Goal: Task Accomplishment & Management: Complete application form

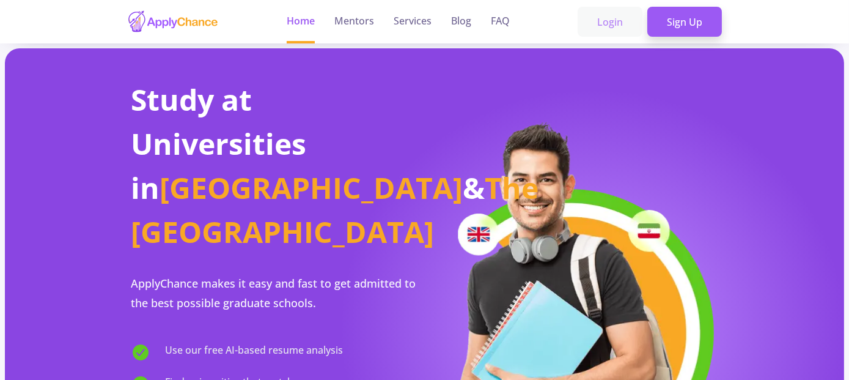
click at [610, 23] on link "Login" at bounding box center [610, 22] width 65 height 31
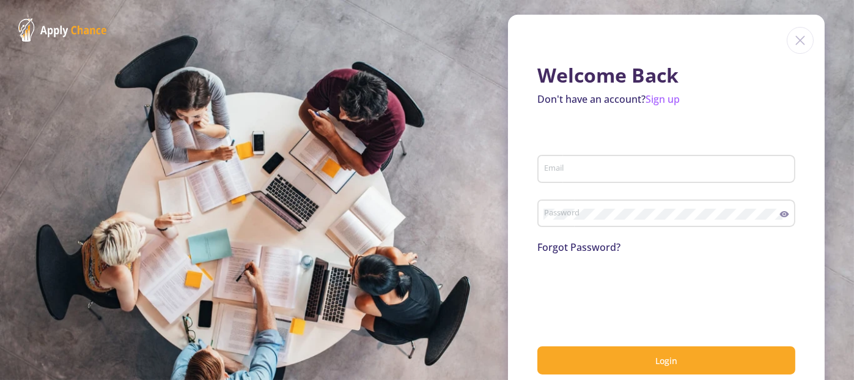
click at [602, 161] on div "Email" at bounding box center [667, 166] width 246 height 32
click at [596, 168] on input "Email" at bounding box center [668, 169] width 249 height 11
type input "[EMAIL_ADDRESS][DOMAIN_NAME]"
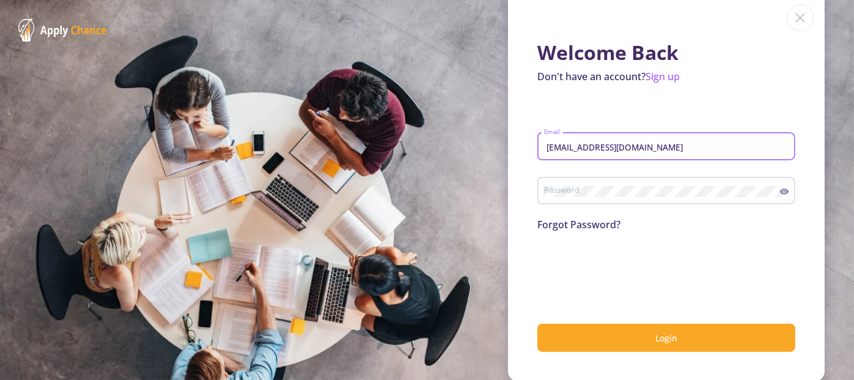
scroll to position [24, 0]
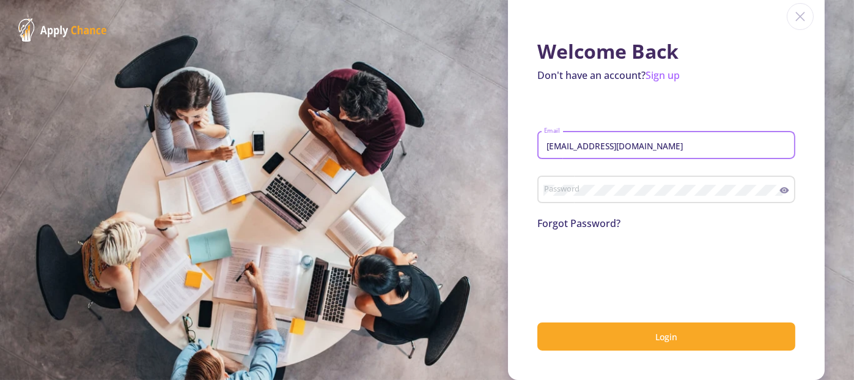
click at [564, 224] on link "Forgot Password?" at bounding box center [579, 222] width 83 height 13
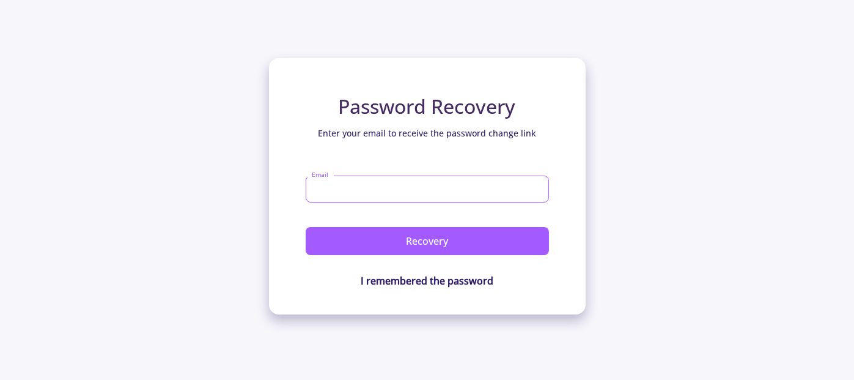
click at [370, 190] on input "Email" at bounding box center [427, 189] width 243 height 27
type input "[EMAIL_ADDRESS][DOMAIN_NAME]"
click at [306, 227] on button "Recovery" at bounding box center [427, 241] width 243 height 28
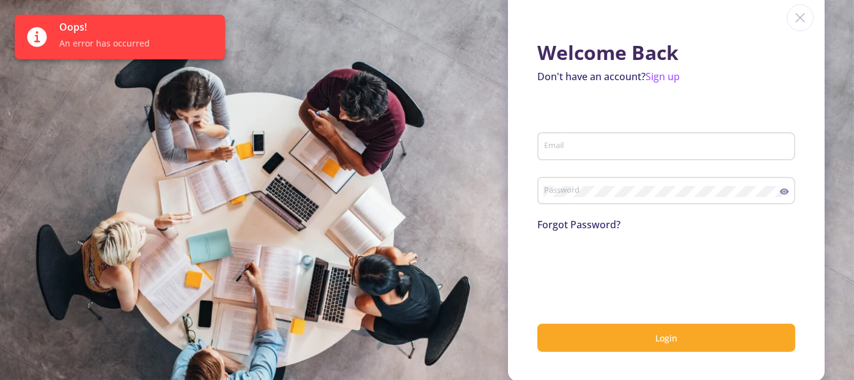
scroll to position [24, 0]
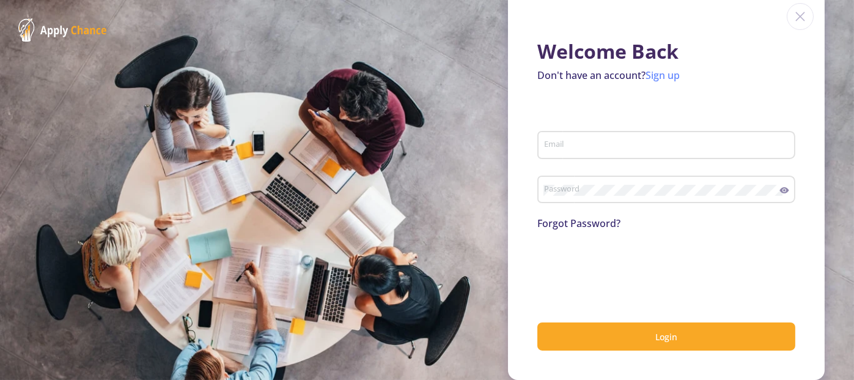
click at [668, 75] on link "Sign up" at bounding box center [663, 74] width 34 height 13
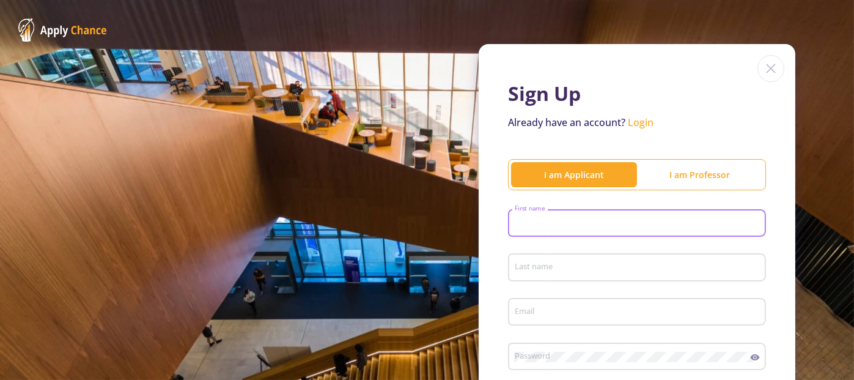
click at [642, 221] on input "First name" at bounding box center [638, 223] width 249 height 11
type input "Siavash"
type input "Khazaeel"
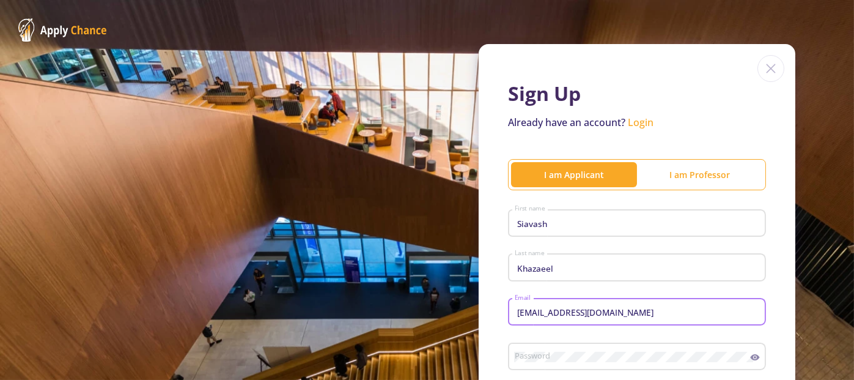
click at [616, 312] on input "nxrk1219@leeds.ac.uk" at bounding box center [638, 312] width 249 height 11
drag, startPoint x: 616, startPoint y: 312, endPoint x: 481, endPoint y: 306, distance: 135.3
click at [481, 306] on div "Sign Up Already have an account? Login I am Applicant I am Professor Siavash Fi…" at bounding box center [637, 299] width 317 height 510
type input "[EMAIL_ADDRESS][DOMAIN_NAME]"
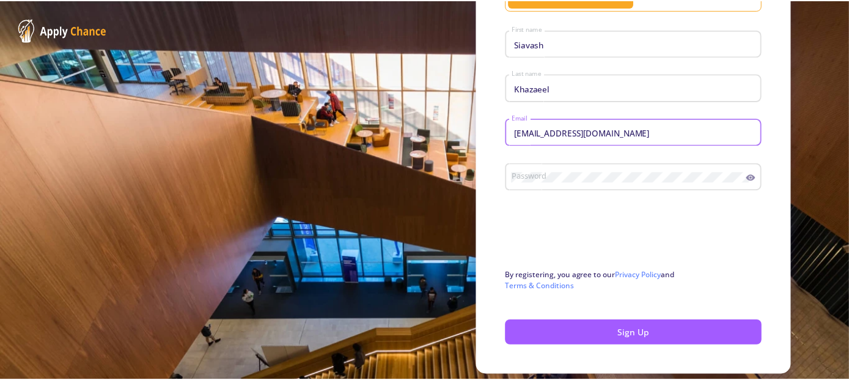
scroll to position [183, 0]
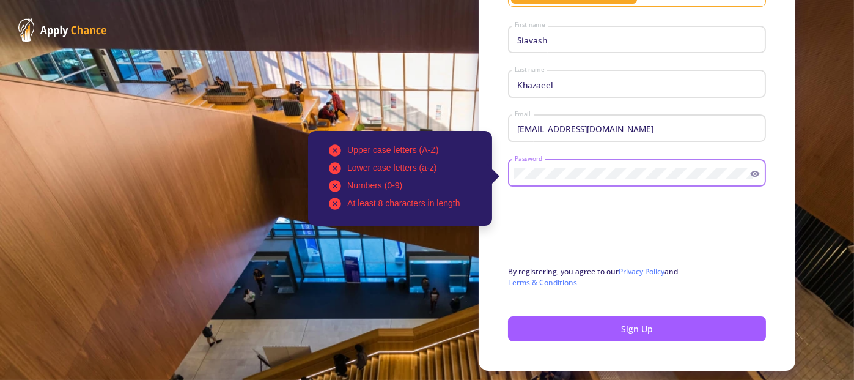
click at [751, 177] on icon at bounding box center [755, 174] width 10 height 10
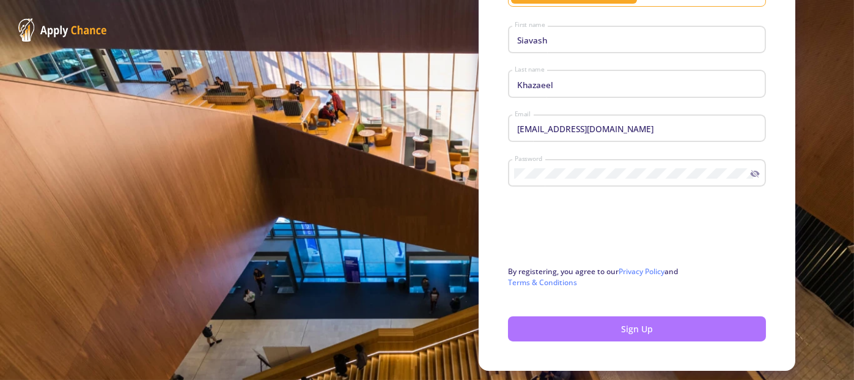
click at [651, 331] on button "Sign Up" at bounding box center [637, 328] width 258 height 25
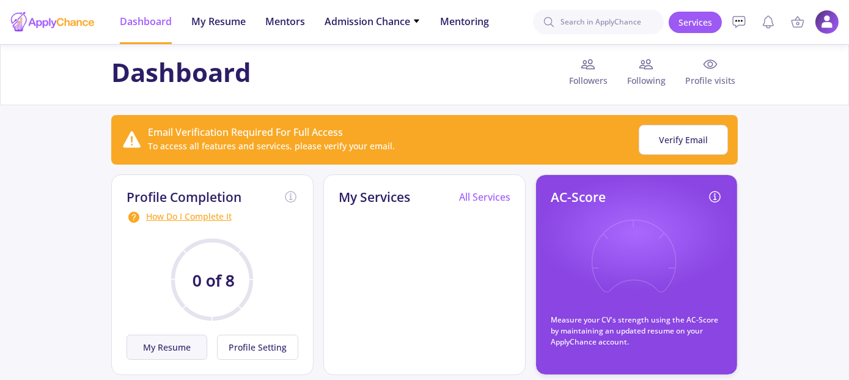
click at [179, 340] on button "My Resume" at bounding box center [167, 346] width 81 height 25
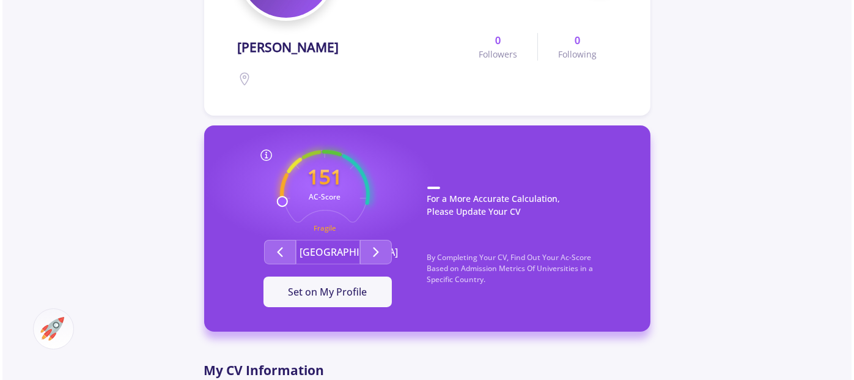
scroll to position [367, 0]
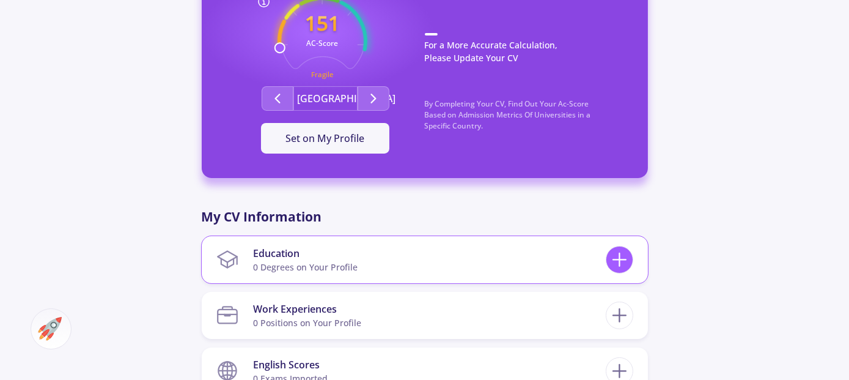
click at [627, 264] on icon at bounding box center [619, 259] width 23 height 23
checkbox input "false"
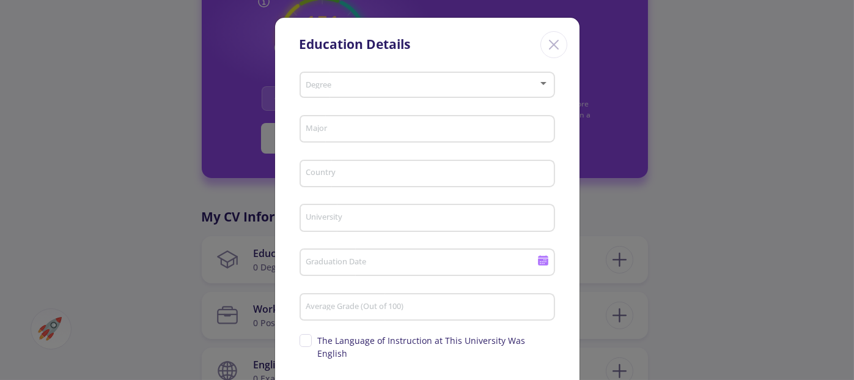
click at [530, 78] on div "Degree" at bounding box center [427, 82] width 244 height 31
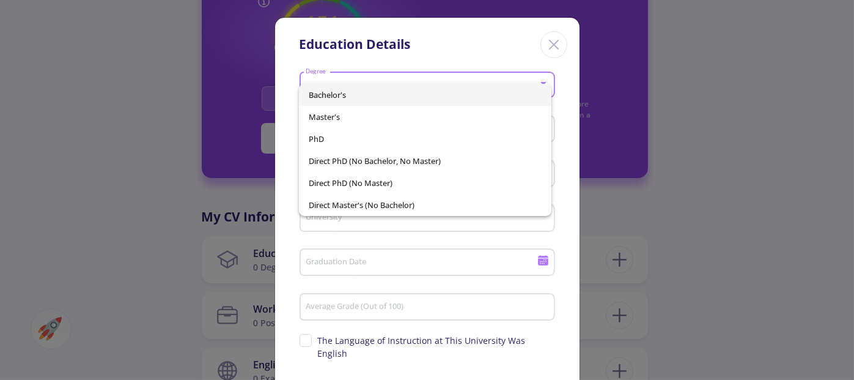
click at [333, 115] on span "Master's" at bounding box center [425, 117] width 233 height 22
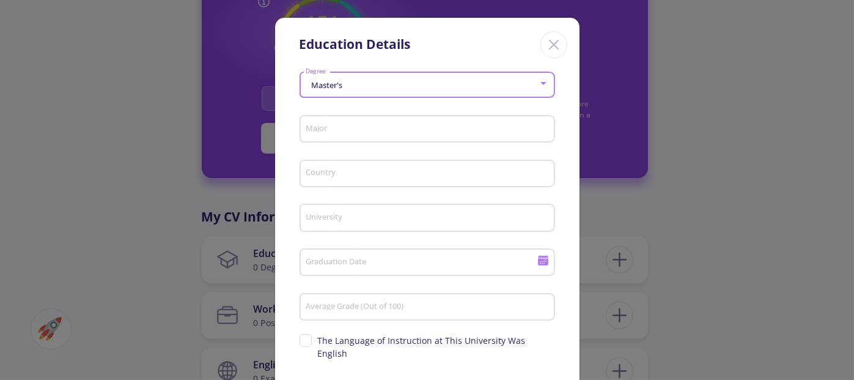
click at [359, 128] on input "Major" at bounding box center [428, 129] width 247 height 11
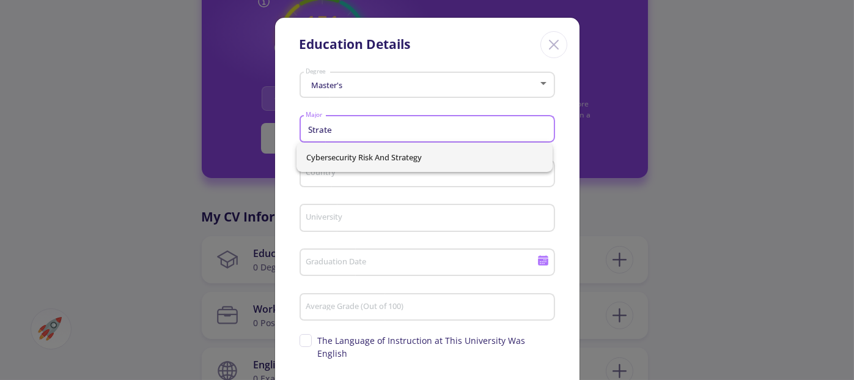
scroll to position [0, 0]
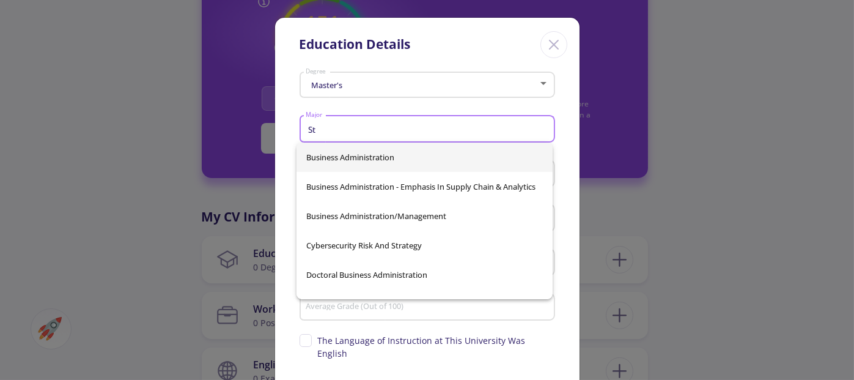
type input "S"
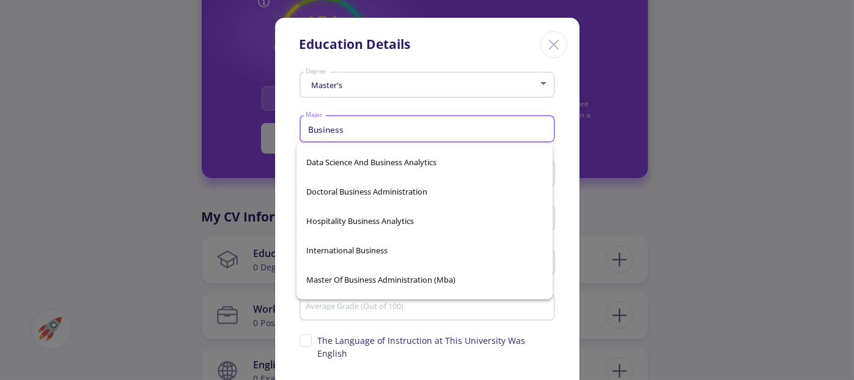
scroll to position [673, 0]
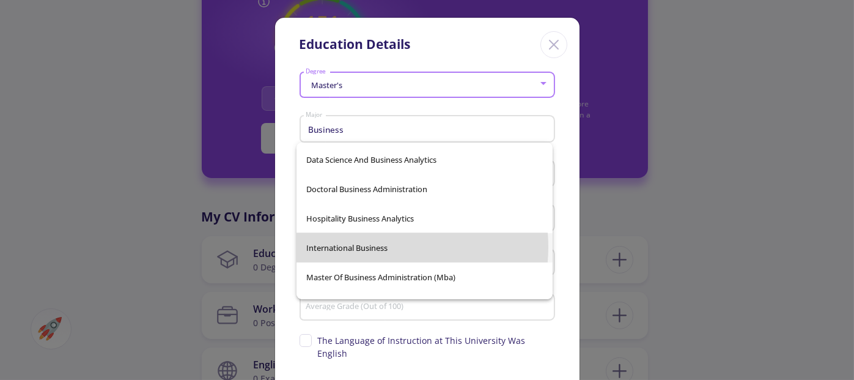
click at [384, 247] on span "International Business" at bounding box center [424, 247] width 237 height 29
type input "International Business"
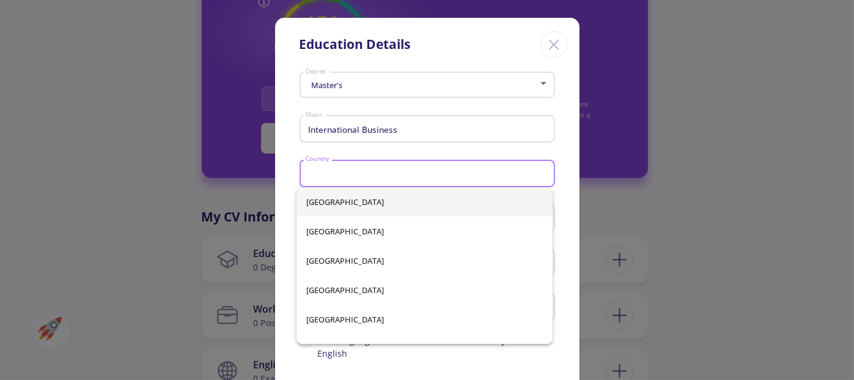
click at [355, 176] on input "Country" at bounding box center [428, 174] width 247 height 11
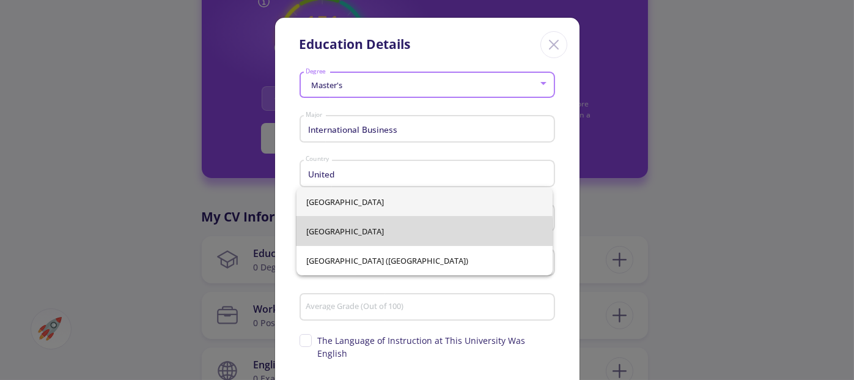
click at [339, 235] on span "[GEOGRAPHIC_DATA]" at bounding box center [424, 230] width 237 height 29
type input "[GEOGRAPHIC_DATA]"
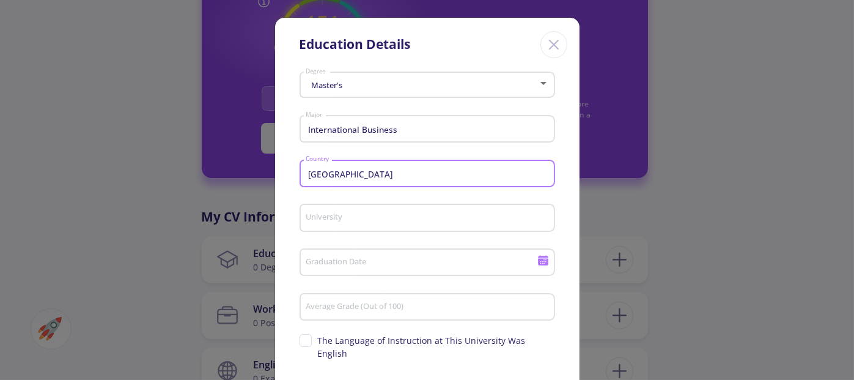
click at [404, 217] on input "University" at bounding box center [428, 218] width 247 height 11
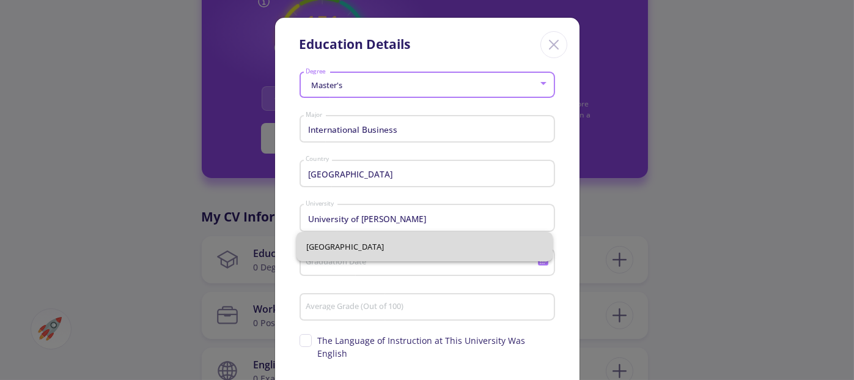
click at [407, 244] on span "[GEOGRAPHIC_DATA]" at bounding box center [424, 246] width 237 height 29
type input "[GEOGRAPHIC_DATA]"
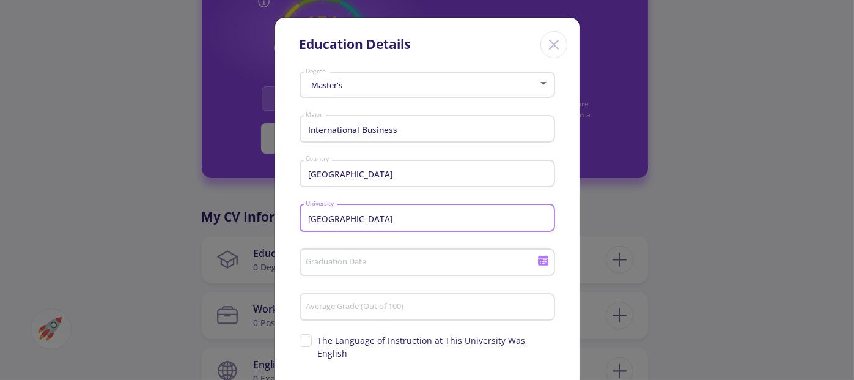
click at [452, 259] on input "Graduation Date" at bounding box center [422, 262] width 235 height 11
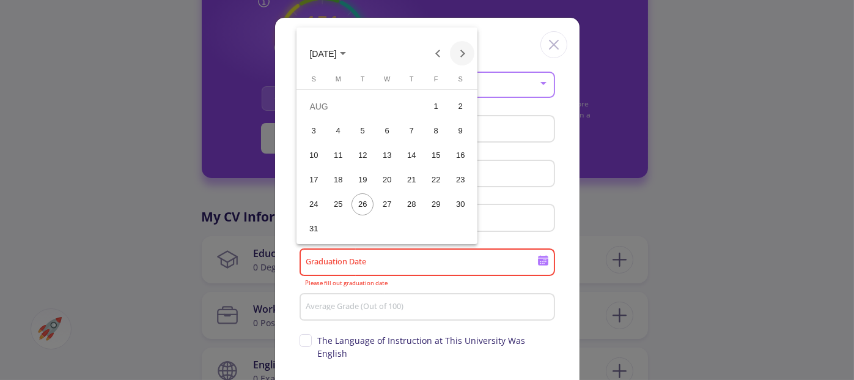
click at [466, 49] on button "Next month" at bounding box center [462, 53] width 24 height 24
click at [412, 178] on div "18" at bounding box center [412, 180] width 22 height 22
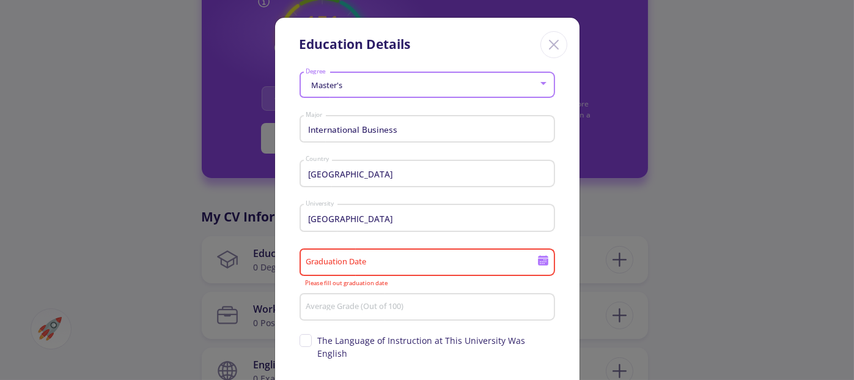
type input "9/18/2025"
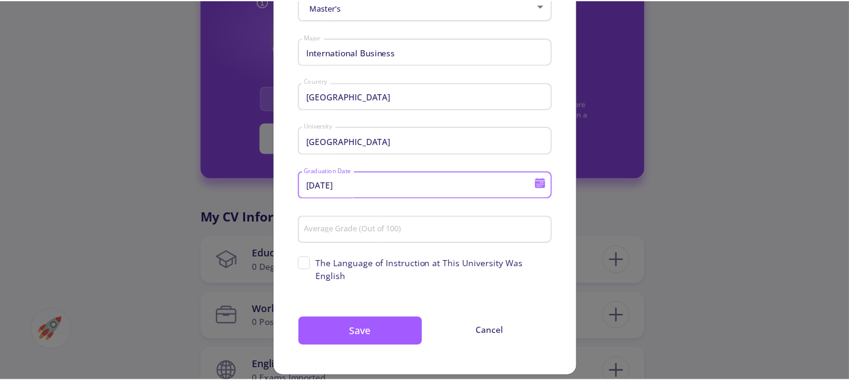
scroll to position [78, 0]
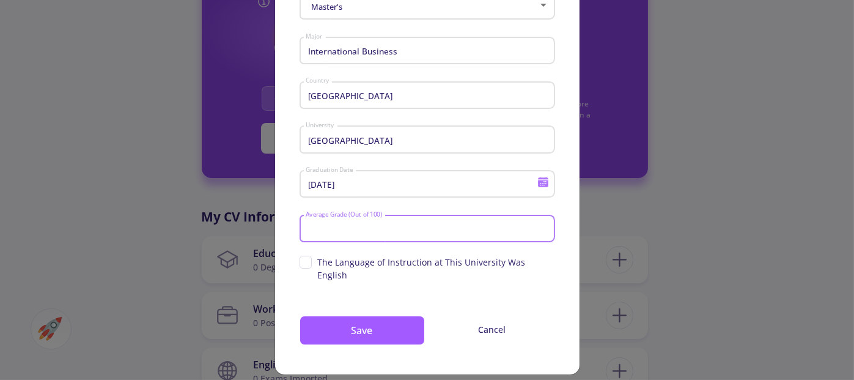
click at [417, 225] on input "Average Grade (Out of 100)" at bounding box center [428, 229] width 247 height 11
type input "75"
click at [533, 265] on span "The Language of Instruction at This University Was English" at bounding box center [436, 269] width 237 height 26
click at [308, 264] on input "The Language of Instruction at This University Was English" at bounding box center [304, 260] width 8 height 8
checkbox input "true"
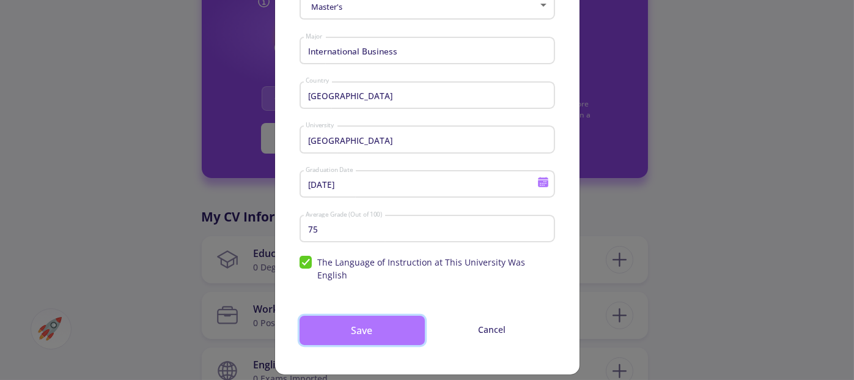
click at [352, 316] on button "Save" at bounding box center [362, 330] width 125 height 29
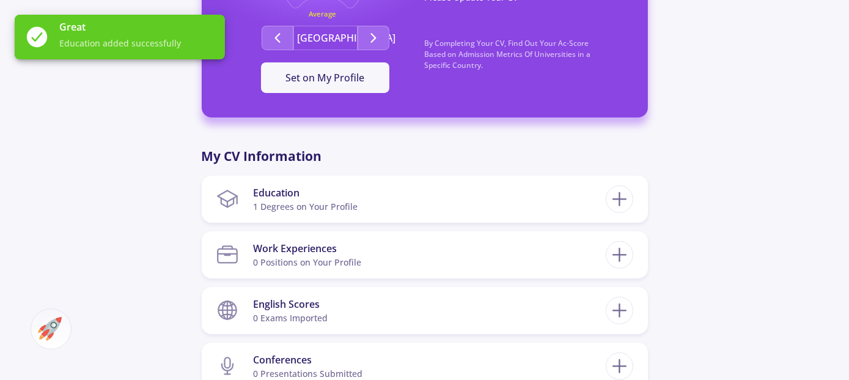
scroll to position [428, 0]
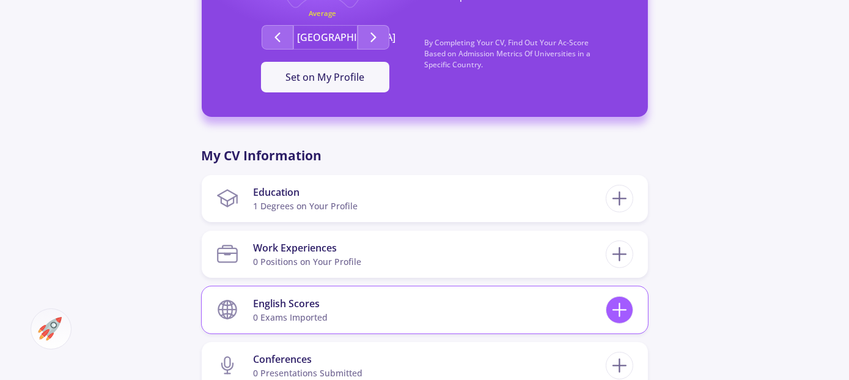
click at [612, 308] on icon at bounding box center [619, 309] width 23 height 23
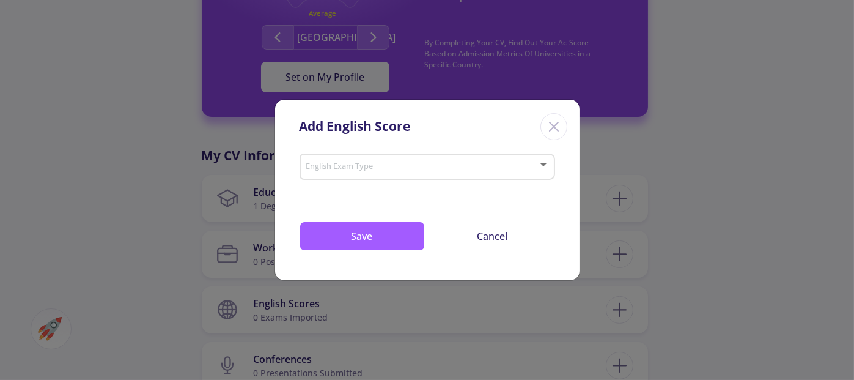
click at [490, 171] on span at bounding box center [423, 167] width 230 height 9
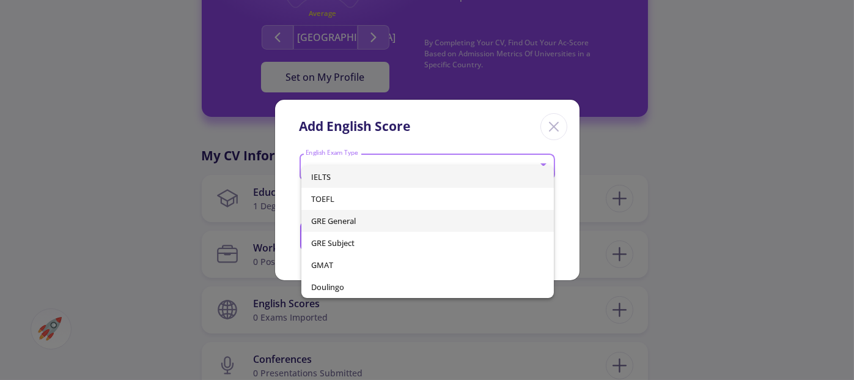
click at [382, 220] on span "GRE General" at bounding box center [427, 221] width 233 height 22
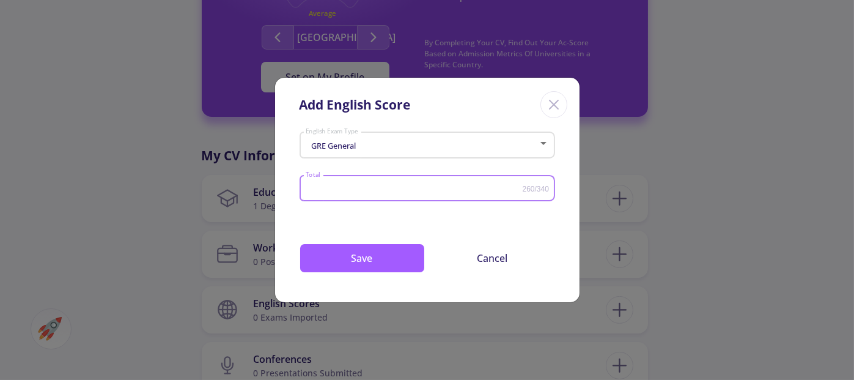
click at [401, 189] on input "Total" at bounding box center [413, 188] width 217 height 9
type input "329"
click at [382, 255] on button "Save" at bounding box center [362, 257] width 125 height 29
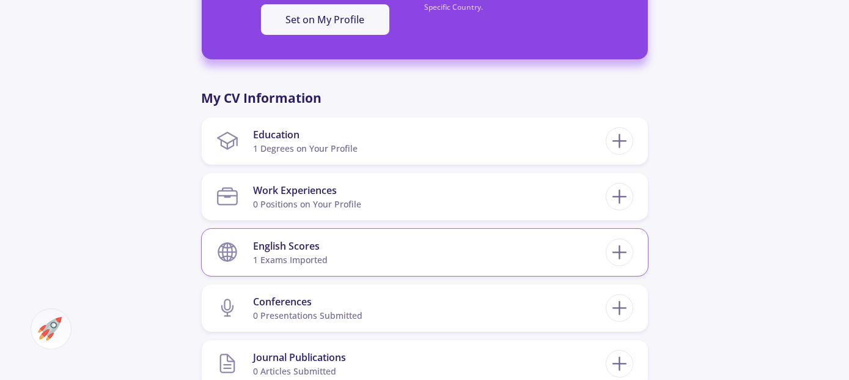
scroll to position [489, 0]
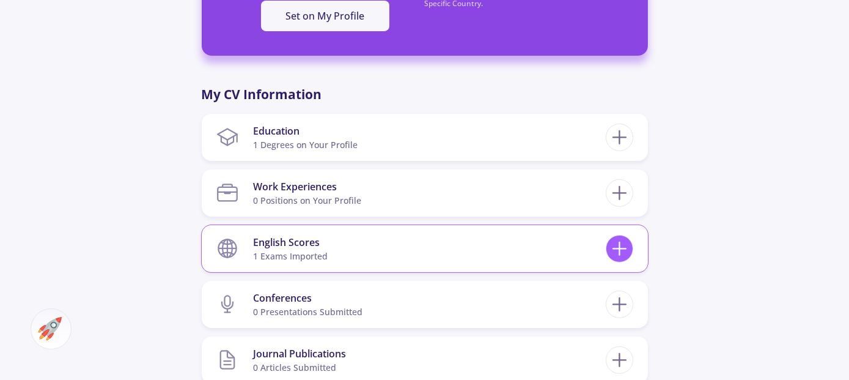
click at [610, 247] on icon at bounding box center [619, 248] width 23 height 23
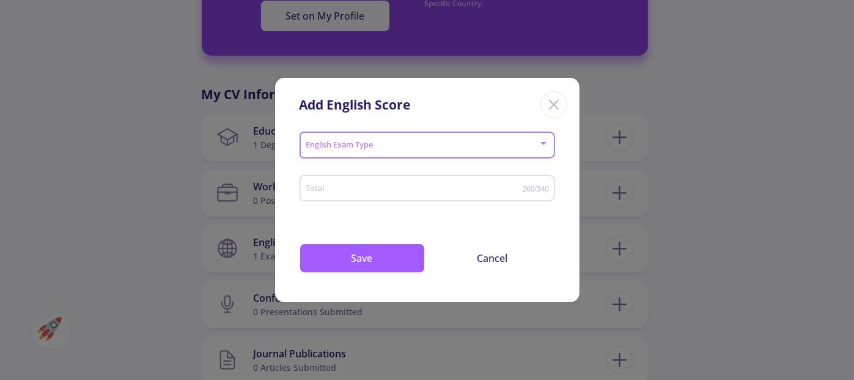
click at [501, 150] on div at bounding box center [421, 145] width 233 height 9
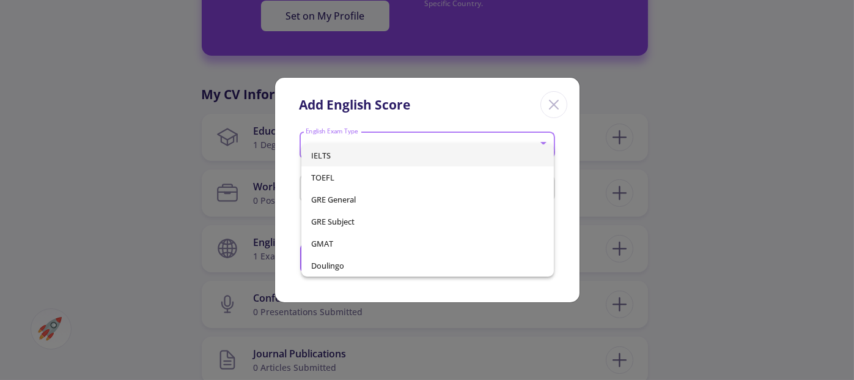
click at [368, 156] on span "IELTS" at bounding box center [427, 155] width 233 height 22
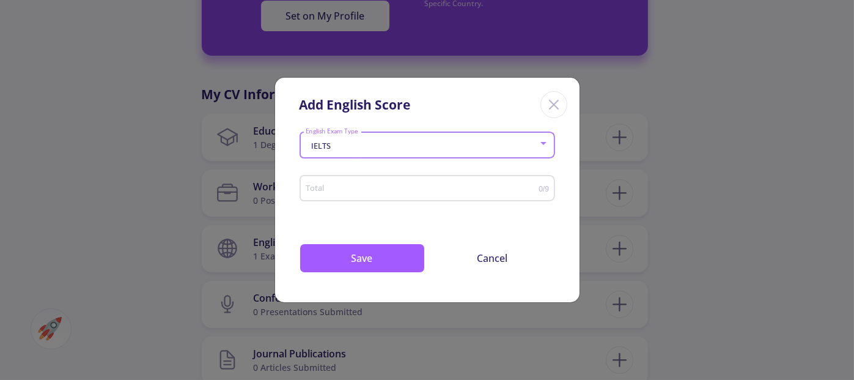
click at [485, 190] on input "Total" at bounding box center [422, 188] width 234 height 9
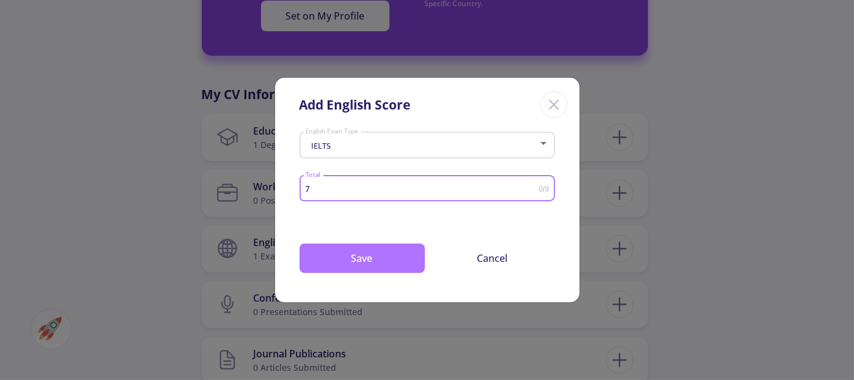
type input "7"
click at [366, 255] on button "Save" at bounding box center [362, 257] width 125 height 29
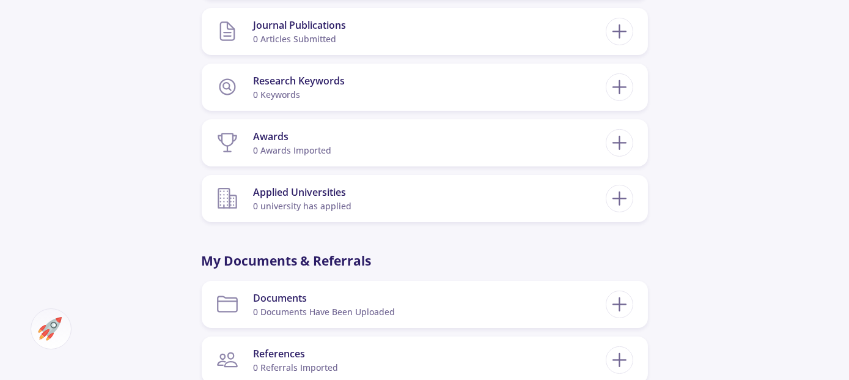
scroll to position [856, 0]
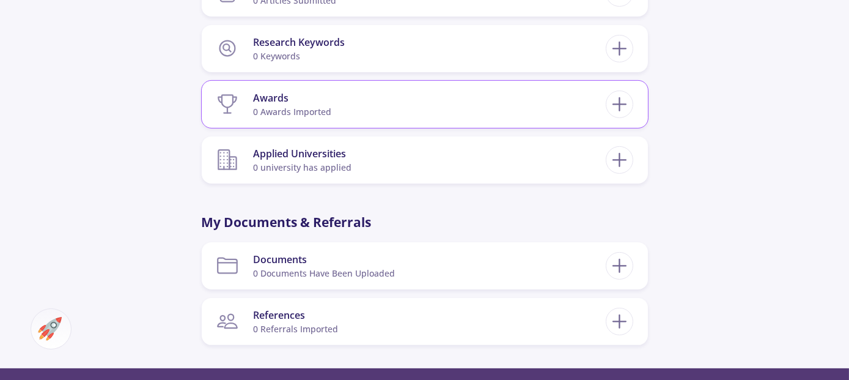
click at [580, 105] on section "Awards 0 awards imported" at bounding box center [411, 104] width 390 height 37
click at [619, 102] on line at bounding box center [619, 104] width 0 height 13
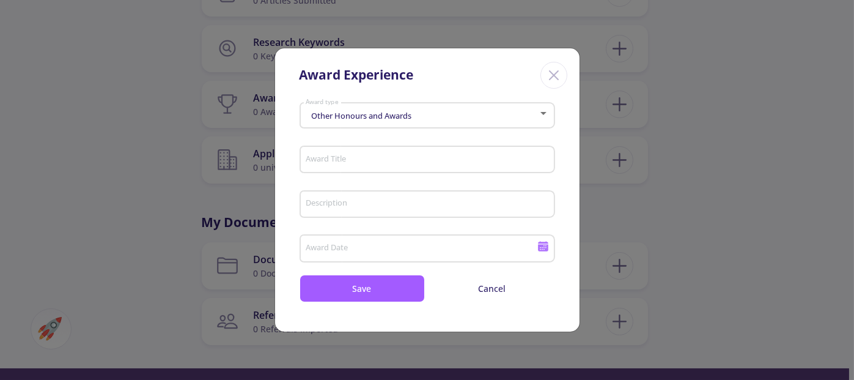
click at [436, 115] on div "Other Honours and Awards" at bounding box center [421, 115] width 233 height 9
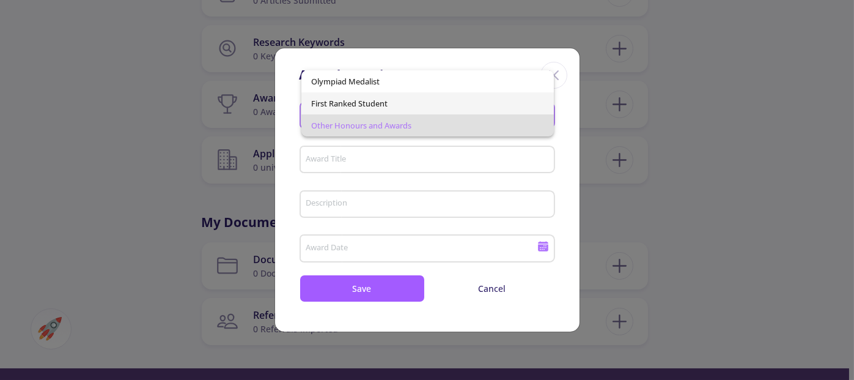
click at [380, 105] on span "First Ranked Student" at bounding box center [427, 103] width 233 height 22
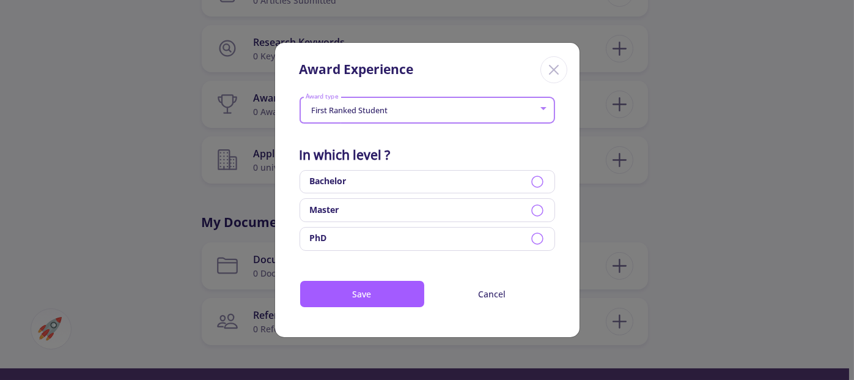
click at [531, 209] on icon at bounding box center [537, 210] width 15 height 15
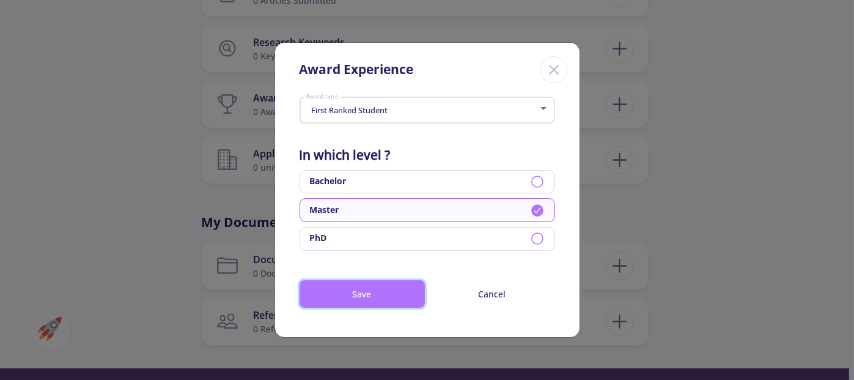
click at [371, 286] on button "Save" at bounding box center [362, 294] width 125 height 28
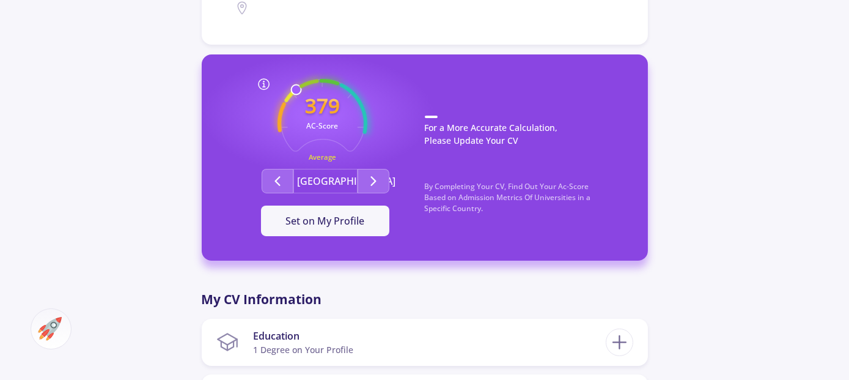
scroll to position [245, 0]
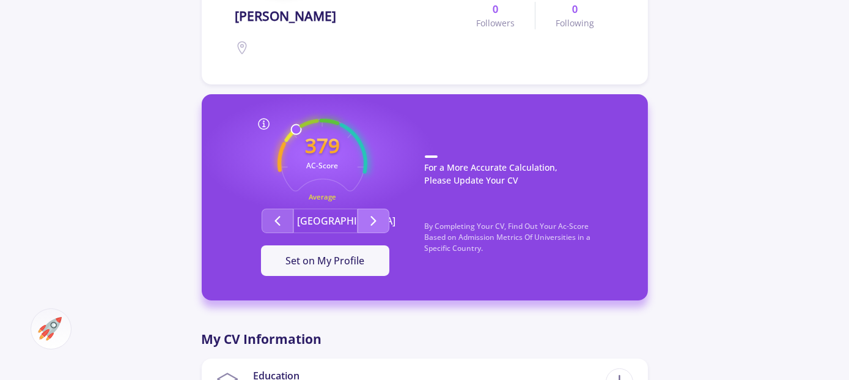
click at [374, 215] on icon "Second group" at bounding box center [373, 220] width 15 height 15
click at [269, 226] on button "Second group" at bounding box center [278, 221] width 32 height 24
click at [377, 217] on icon "Second group" at bounding box center [373, 220] width 15 height 15
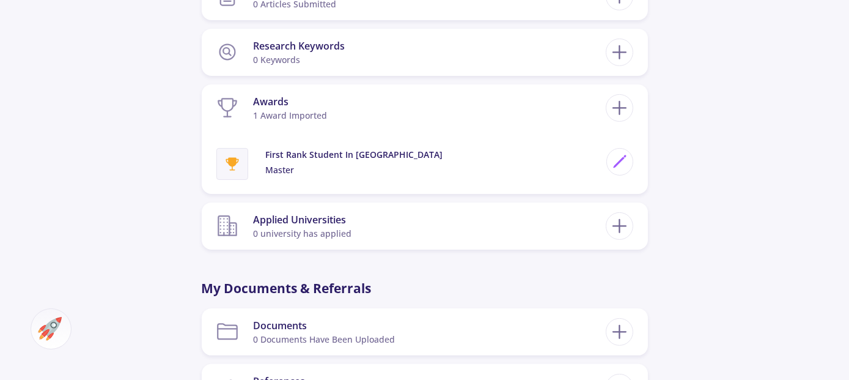
scroll to position [917, 0]
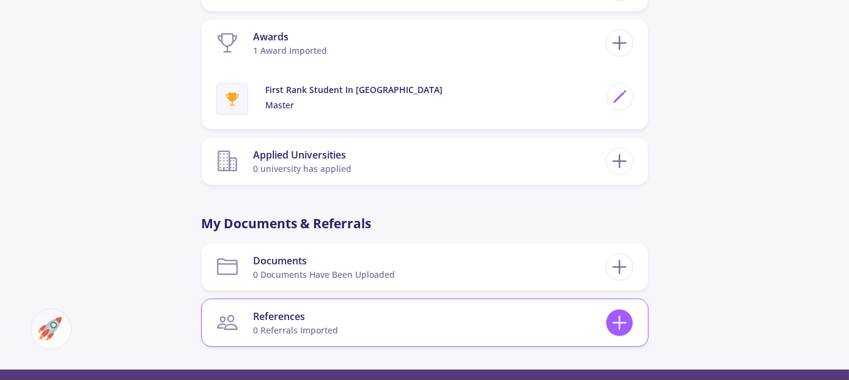
click at [616, 323] on icon at bounding box center [619, 322] width 23 height 23
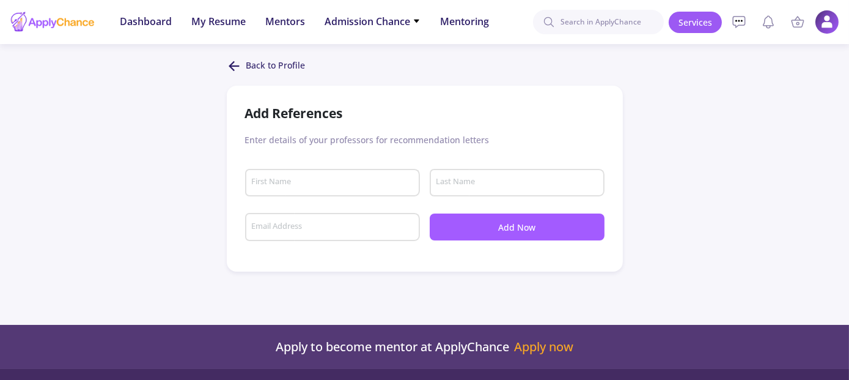
click at [345, 182] on input "First Name" at bounding box center [334, 182] width 166 height 11
click at [544, 136] on div "Enter details of your professors for recommendation letters" at bounding box center [425, 139] width 360 height 13
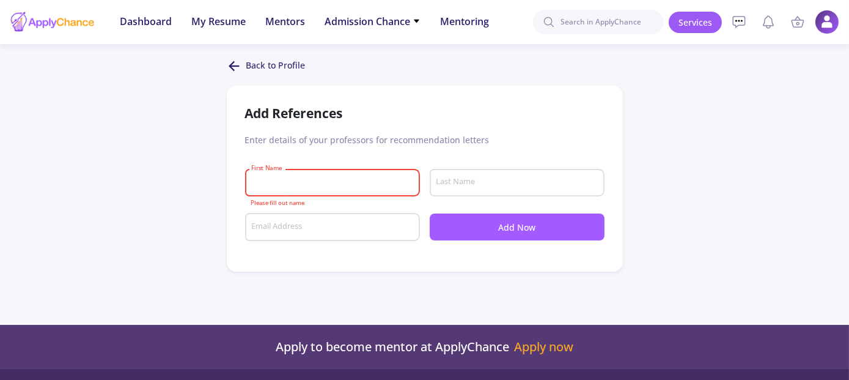
click at [338, 181] on input "First Name" at bounding box center [334, 182] width 166 height 11
paste input "Sanaz"
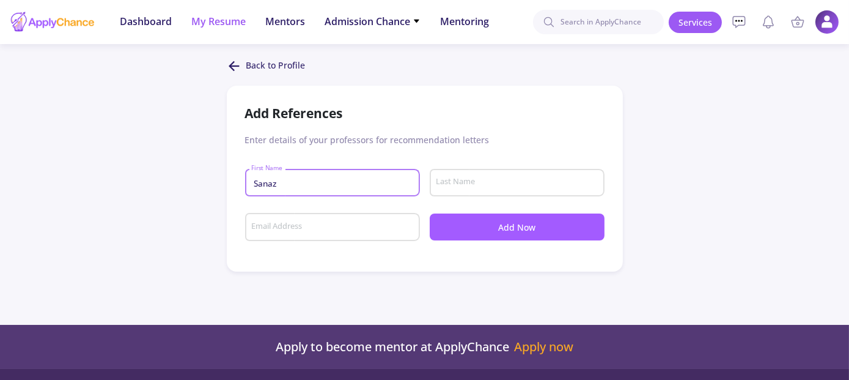
type input "Sanaz"
click at [478, 180] on input "Last Name" at bounding box center [518, 182] width 166 height 11
paste input "Sigaroudi"
type input "Sigaroudi"
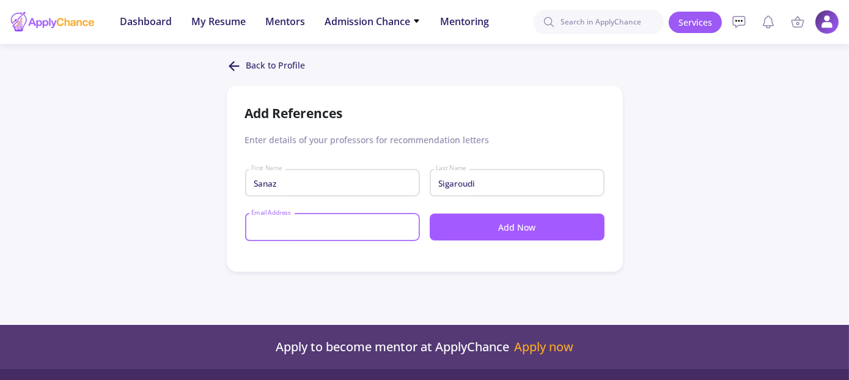
click at [326, 226] on input "Email Address" at bounding box center [334, 227] width 166 height 11
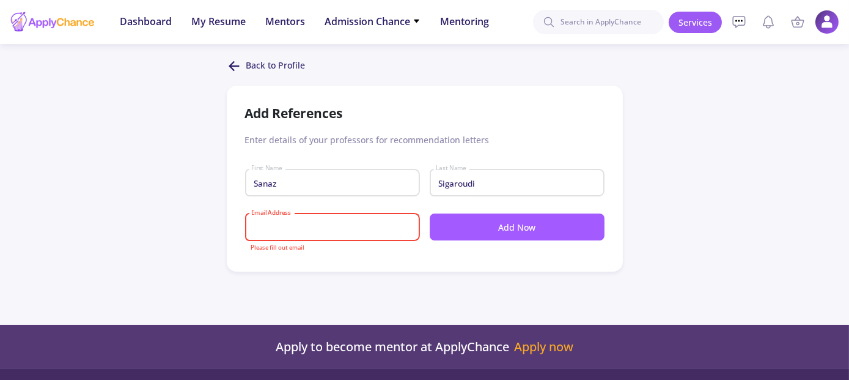
paste input "[PERSON_NAME][EMAIL_ADDRESS][PERSON_NAME][DOMAIN_NAME]"
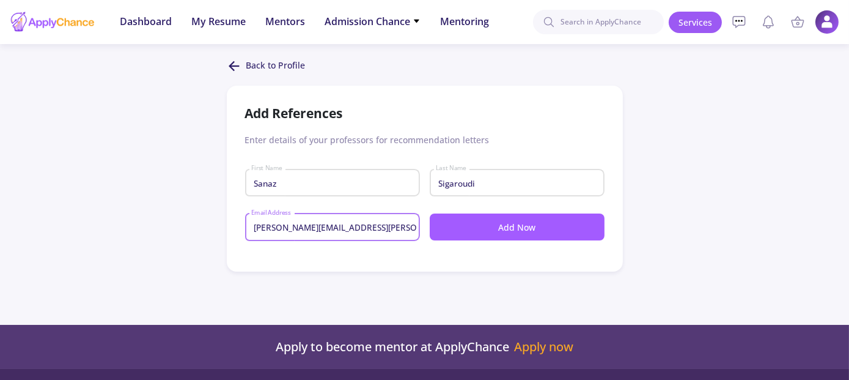
click at [257, 229] on input "[PERSON_NAME][EMAIL_ADDRESS][PERSON_NAME][DOMAIN_NAME]" at bounding box center [334, 227] width 166 height 11
type input "[PERSON_NAME][EMAIL_ADDRESS][PERSON_NAME][DOMAIN_NAME]"
click at [562, 228] on button "Add Now" at bounding box center [517, 226] width 175 height 27
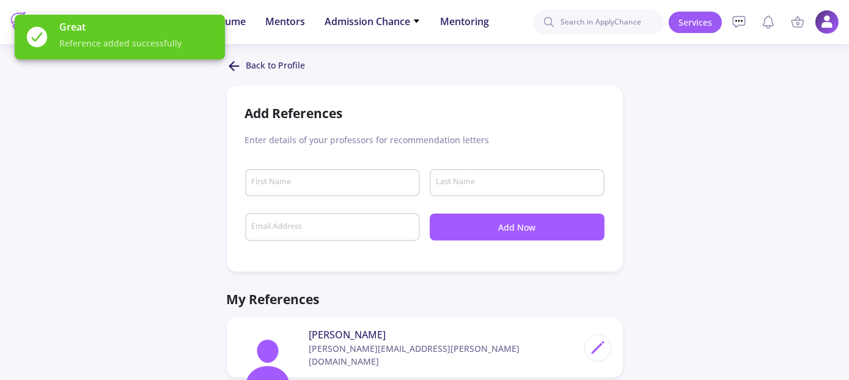
click at [333, 180] on input "First Name" at bounding box center [334, 182] width 166 height 11
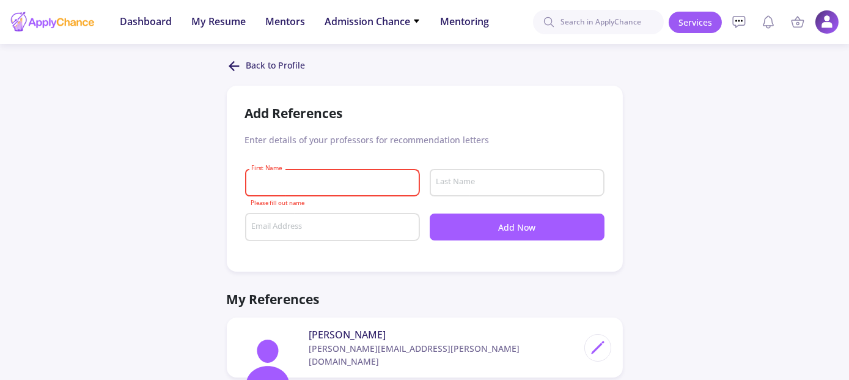
paste input "Josh"
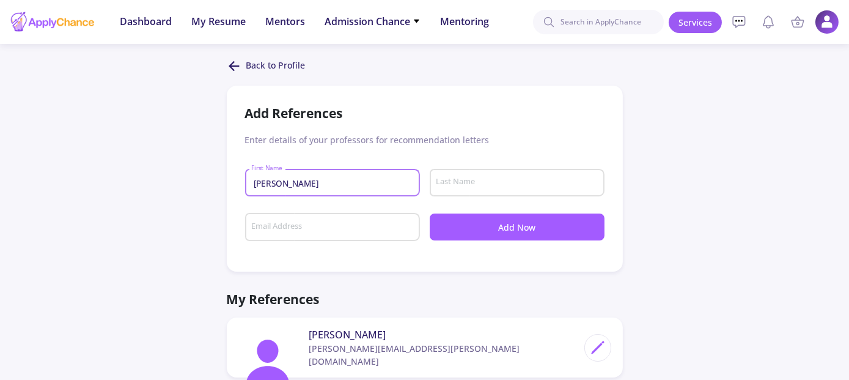
type input "Josh"
click at [466, 180] on input "Last Name" at bounding box center [518, 182] width 166 height 11
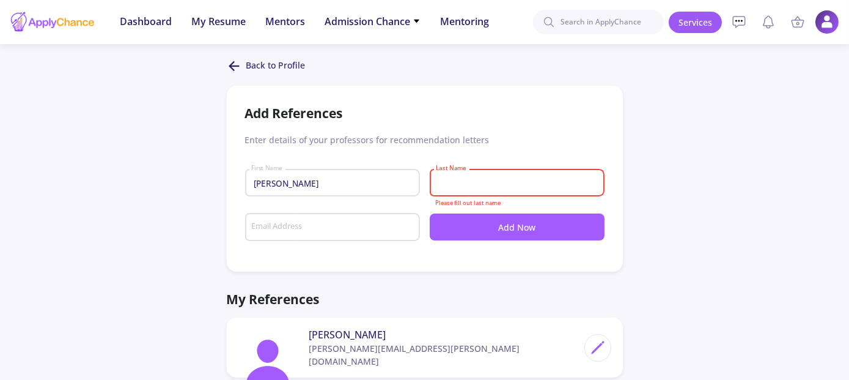
paste input "Morton"
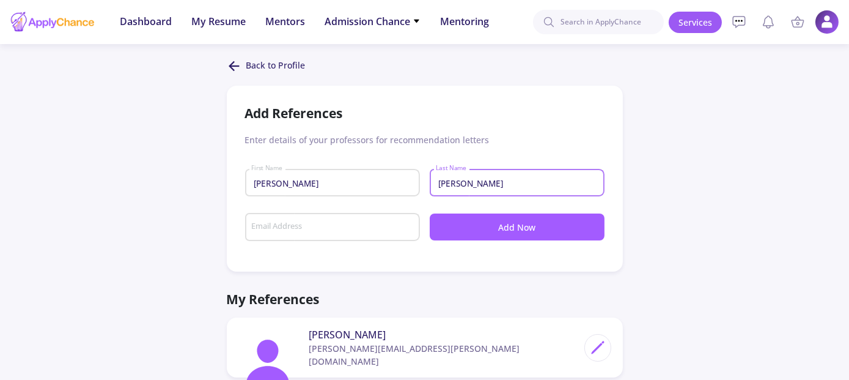
type input "Morton"
click at [352, 217] on div "Email Address" at bounding box center [332, 225] width 163 height 32
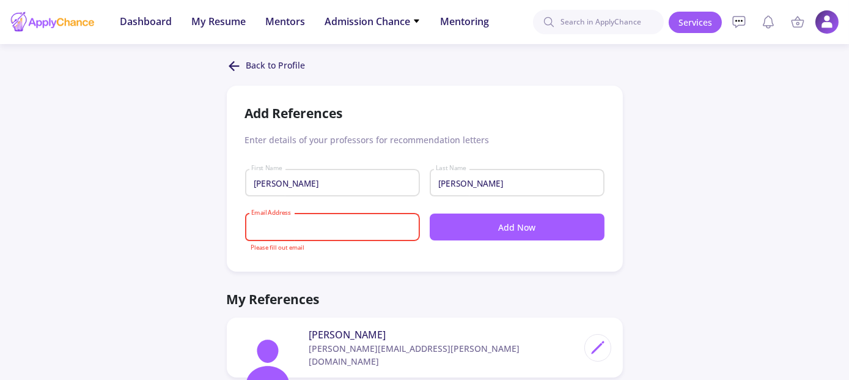
paste input "[EMAIL_ADDRESS][DOMAIN_NAME]"
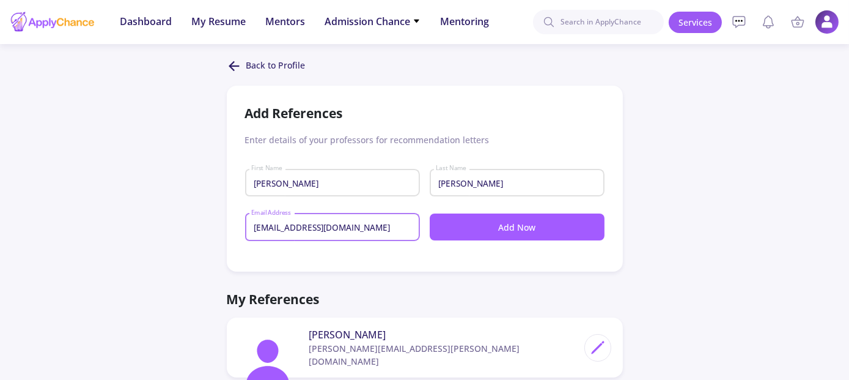
type input "[EMAIL_ADDRESS][DOMAIN_NAME]"
click at [518, 226] on button "Add Now" at bounding box center [517, 226] width 175 height 27
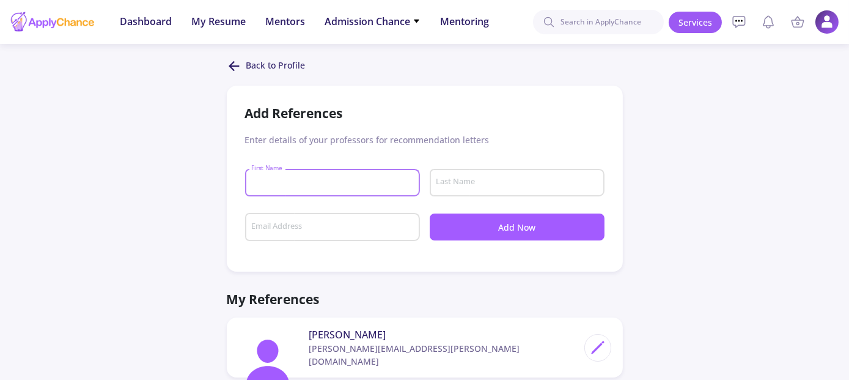
click at [335, 183] on input "First Name" at bounding box center [334, 182] width 166 height 11
click at [274, 227] on input "Email Address" at bounding box center [334, 227] width 166 height 11
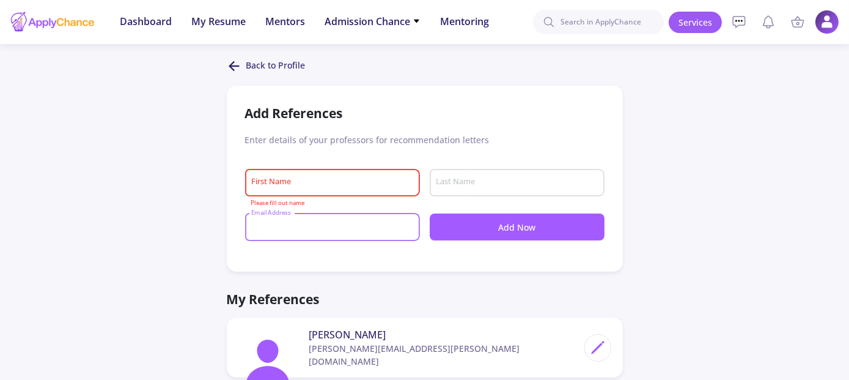
paste input "shahin[at]ase.ui.ac.ir"
drag, startPoint x: 282, startPoint y: 231, endPoint x: 295, endPoint y: 229, distance: 12.9
click at [295, 229] on input "shahin[at]ase.ui.ac.ir" at bounding box center [334, 227] width 166 height 11
type input "[EMAIL_ADDRESS][DOMAIN_NAME]"
click at [294, 181] on input "First Name" at bounding box center [334, 182] width 166 height 11
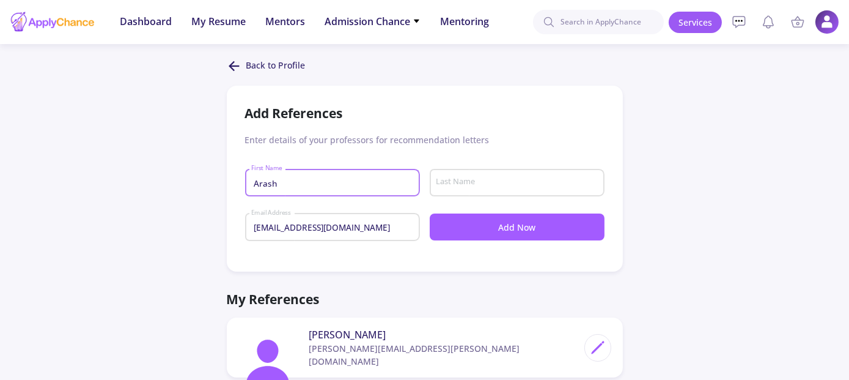
type input "Arash"
type input "Shahin"
click at [508, 228] on button "Add Now" at bounding box center [517, 226] width 175 height 27
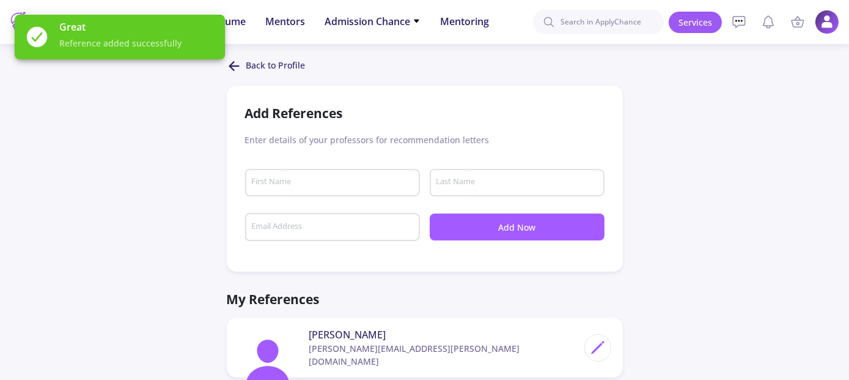
click at [273, 69] on p "Back to Profile" at bounding box center [275, 66] width 59 height 15
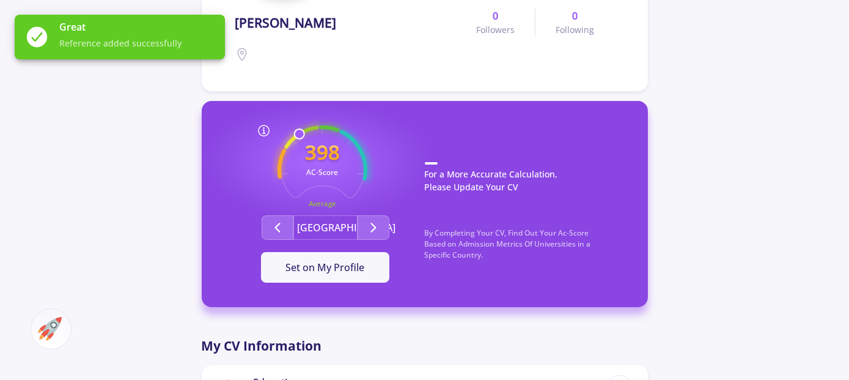
scroll to position [245, 0]
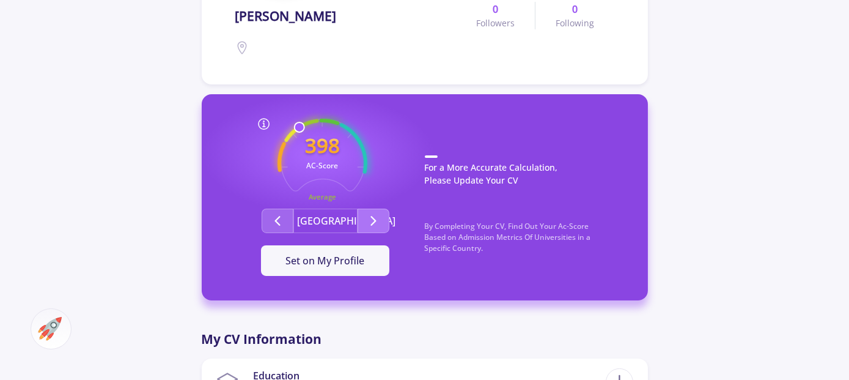
click at [372, 223] on polyline "Second group" at bounding box center [373, 220] width 4 height 9
click at [285, 218] on button "Second group" at bounding box center [278, 221] width 32 height 24
click at [370, 216] on icon "Second group" at bounding box center [373, 220] width 15 height 15
click at [328, 260] on span "Set on My Profile" at bounding box center [325, 260] width 79 height 13
click at [339, 261] on div "It Is Now Set" at bounding box center [325, 260] width 89 height 15
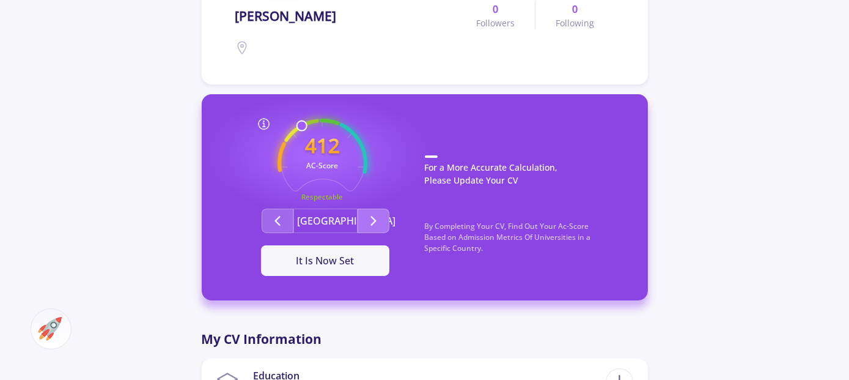
click at [365, 221] on button "Second group" at bounding box center [374, 221] width 32 height 24
click at [274, 223] on icon "Second group" at bounding box center [277, 220] width 15 height 15
click at [341, 264] on div "It Is Now Set" at bounding box center [325, 260] width 89 height 15
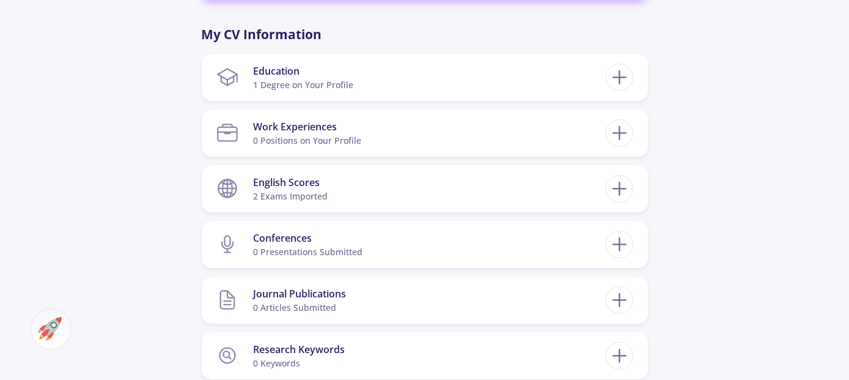
scroll to position [550, 0]
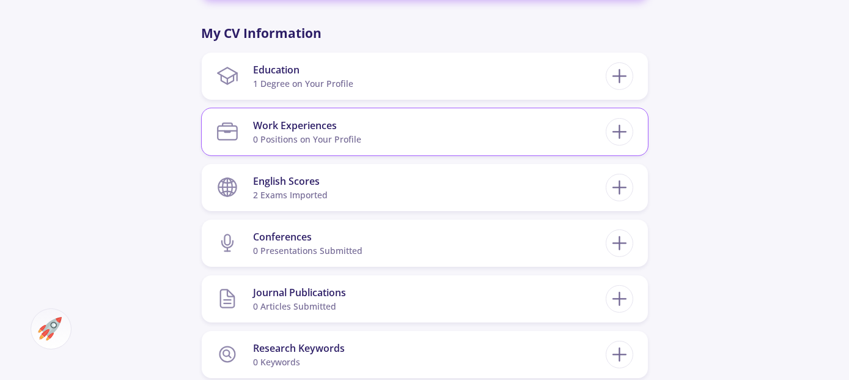
click at [453, 144] on section "Work Experiences 0 Positions on Your Profile" at bounding box center [411, 131] width 390 height 37
click at [622, 134] on icon at bounding box center [619, 131] width 23 height 23
checkbox input "false"
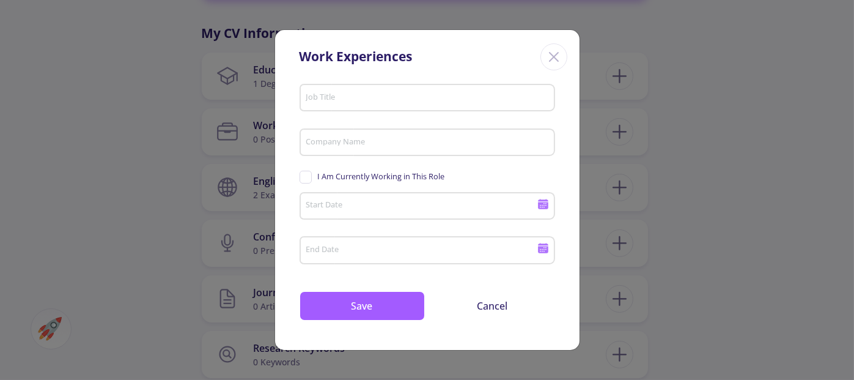
click at [424, 94] on input "Job Title" at bounding box center [428, 98] width 247 height 11
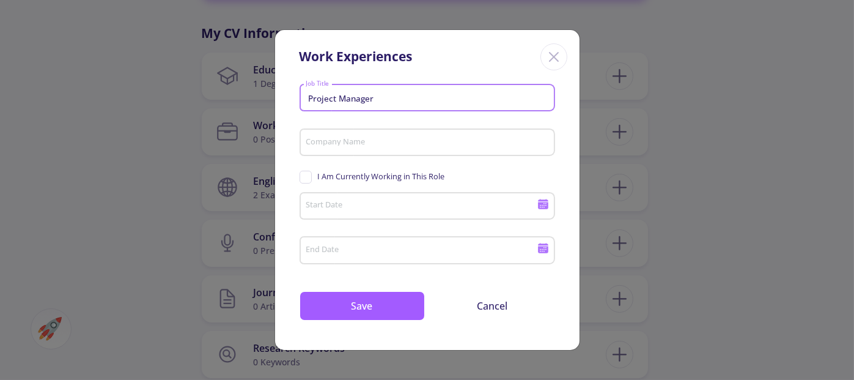
type input "Project Manager"
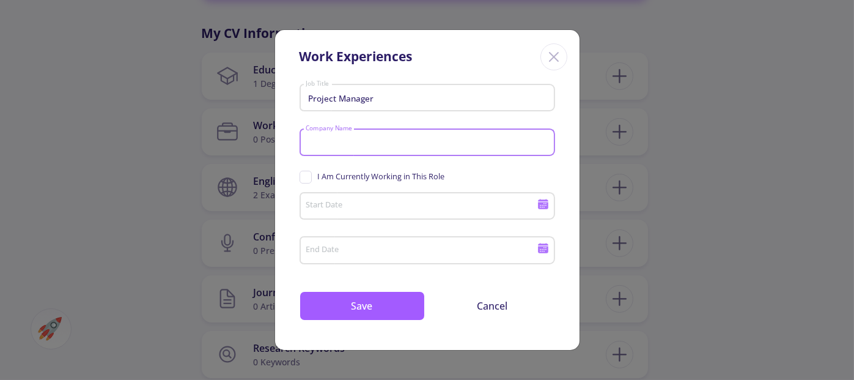
click at [413, 141] on input "Company Name" at bounding box center [428, 143] width 247 height 11
click at [385, 208] on input "Start Date" at bounding box center [422, 206] width 235 height 11
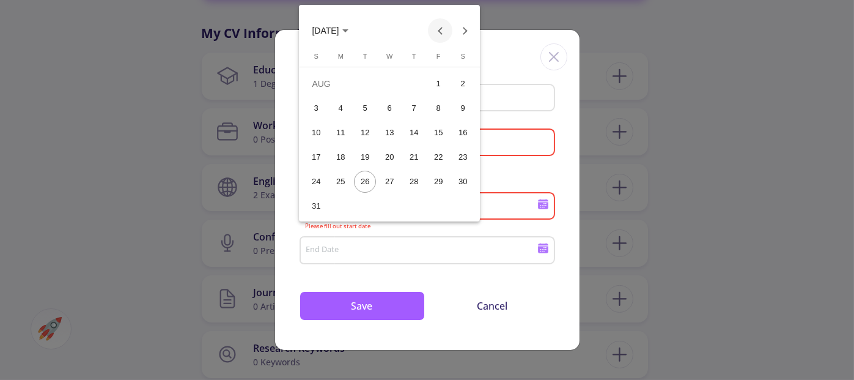
click at [442, 32] on button "Previous month" at bounding box center [440, 30] width 24 height 24
click at [332, 32] on span "JUL 2025" at bounding box center [325, 31] width 27 height 10
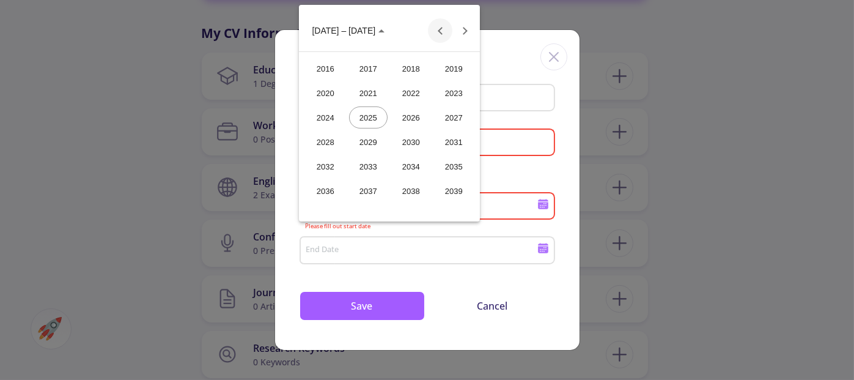
click at [438, 31] on button "Previous 24 years" at bounding box center [440, 30] width 24 height 24
click at [456, 188] on div "2015" at bounding box center [454, 191] width 39 height 22
click at [319, 143] on div "SEP" at bounding box center [325, 142] width 39 height 22
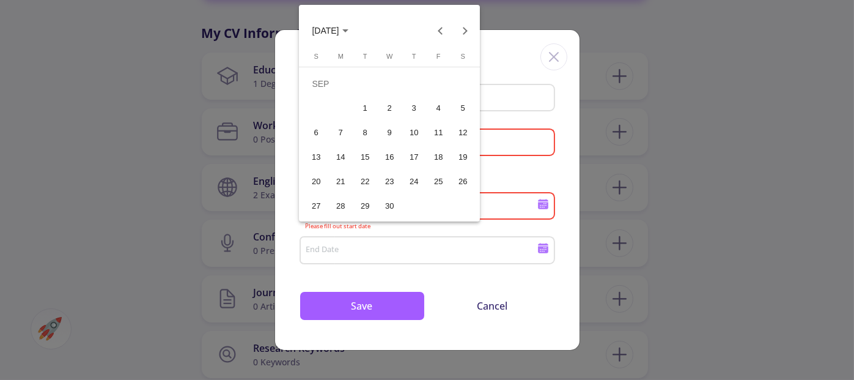
click at [365, 107] on div "1" at bounding box center [365, 108] width 22 height 22
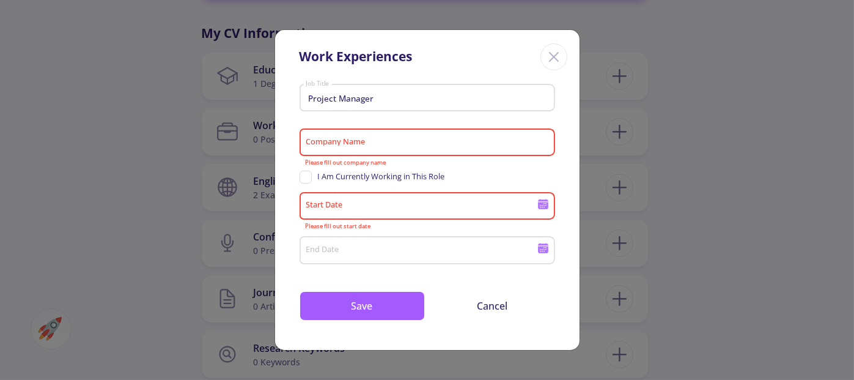
type input "9/1/2015"
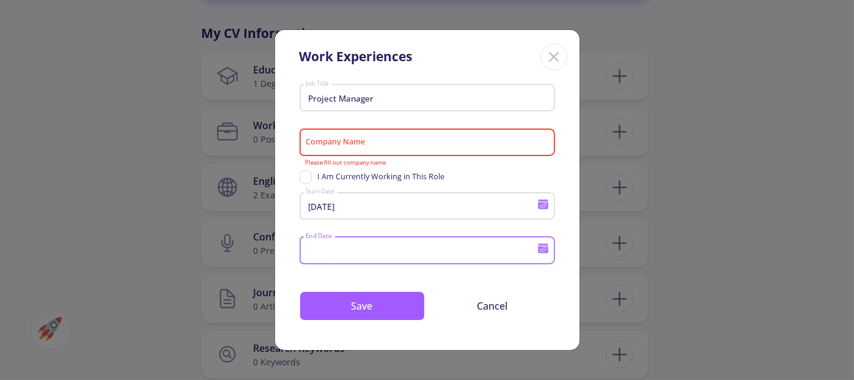
click at [367, 253] on input "End Date" at bounding box center [422, 250] width 235 height 11
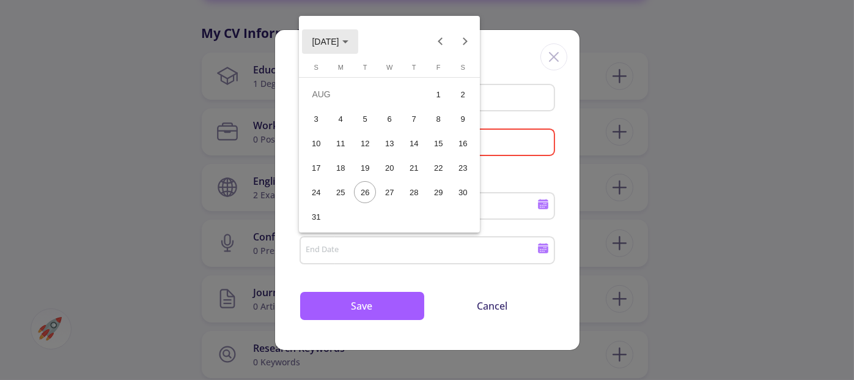
click at [330, 46] on span "AUG 2025" at bounding box center [325, 42] width 27 height 10
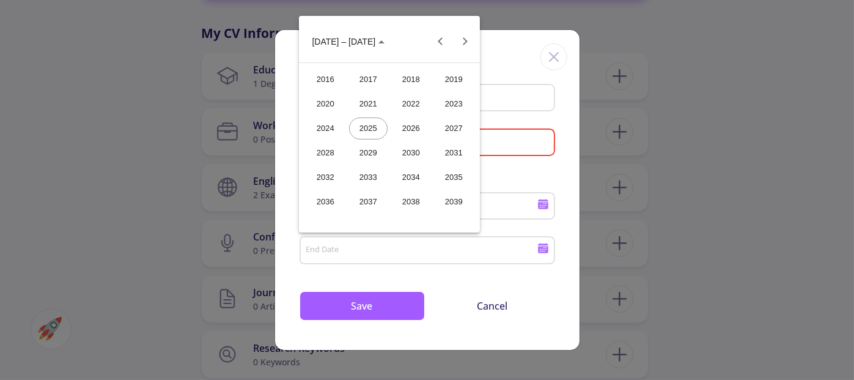
click at [451, 103] on div "2023" at bounding box center [454, 104] width 39 height 22
click at [455, 131] on div "AUG" at bounding box center [454, 128] width 39 height 22
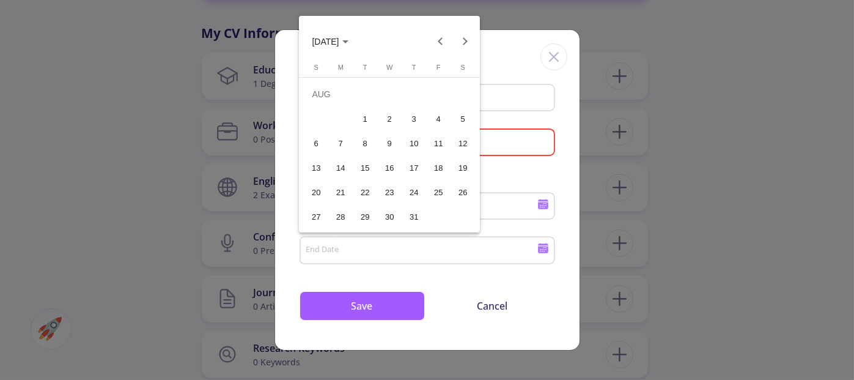
click at [411, 212] on div "31" at bounding box center [414, 216] width 22 height 22
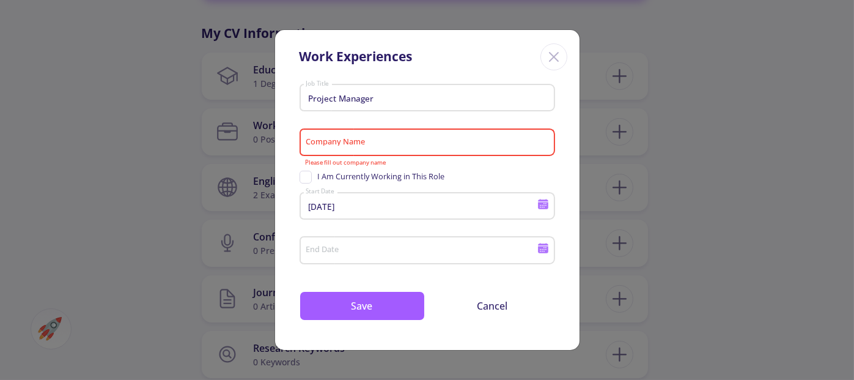
type input "8/31/2023"
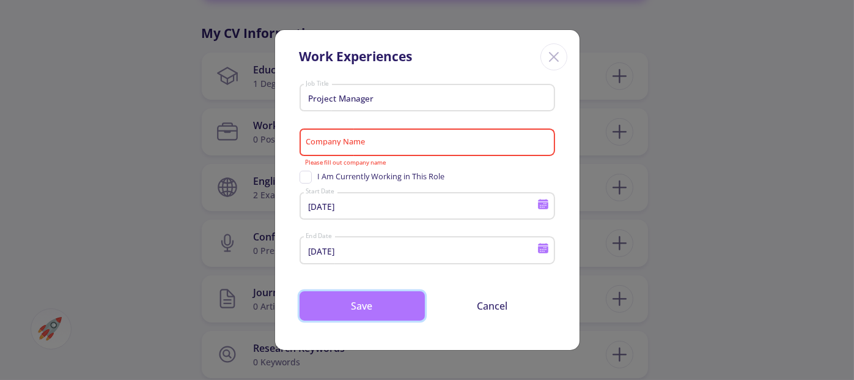
click at [373, 310] on button "Save" at bounding box center [362, 305] width 125 height 29
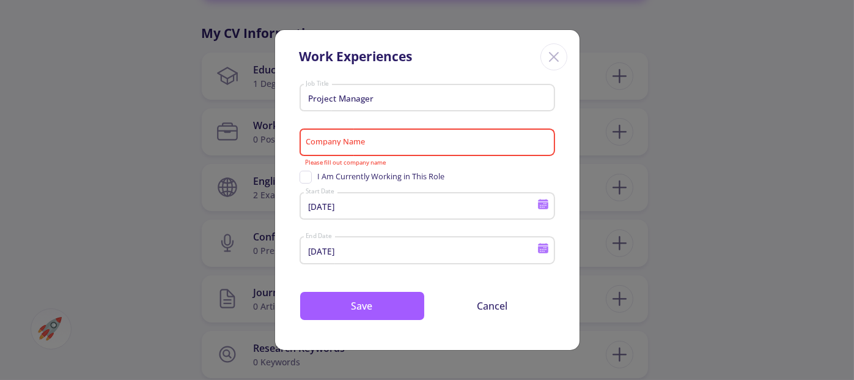
click at [371, 147] on input "Company Name" at bounding box center [428, 143] width 247 height 11
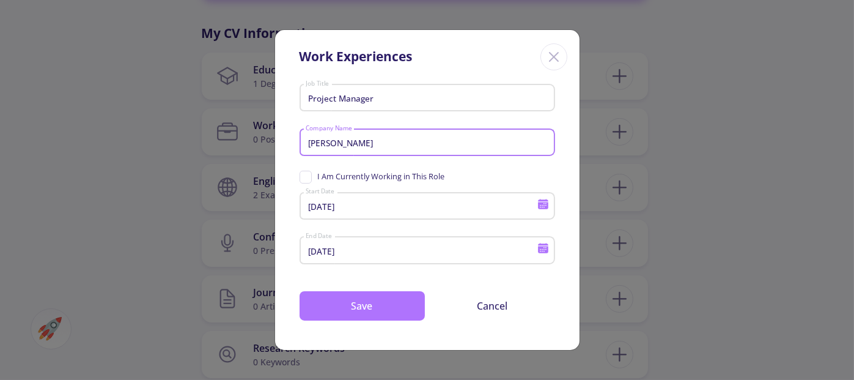
type input "[PERSON_NAME]"
click at [362, 306] on button "Save" at bounding box center [362, 305] width 125 height 29
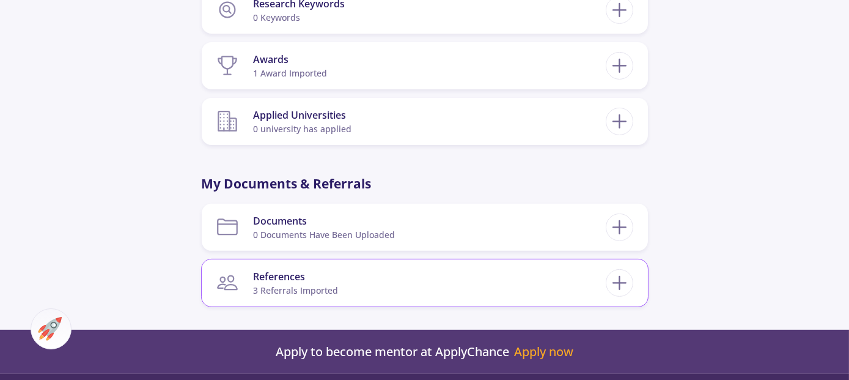
scroll to position [978, 0]
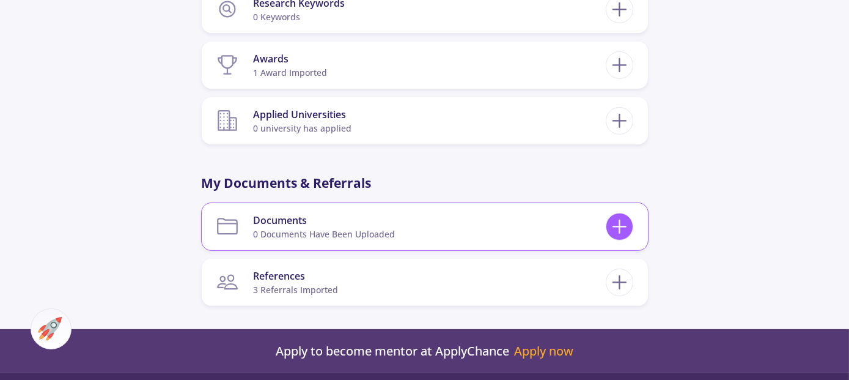
click at [612, 231] on icon at bounding box center [619, 226] width 23 height 23
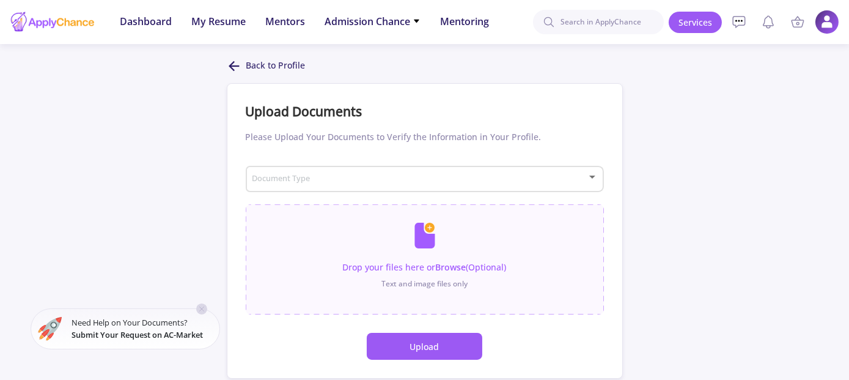
click at [478, 185] on div "Document Type" at bounding box center [424, 176] width 347 height 31
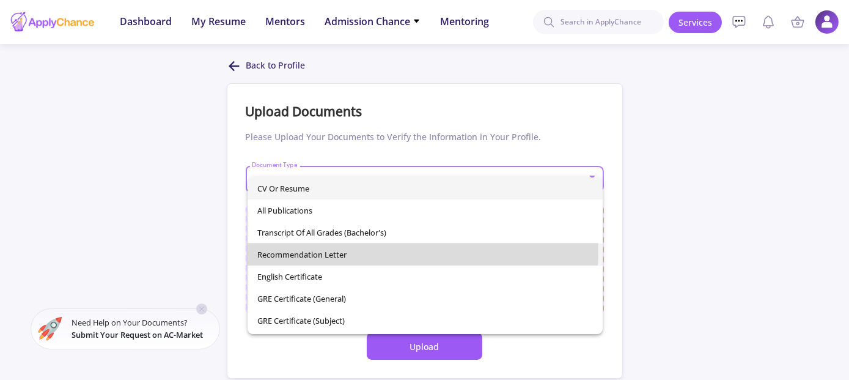
click at [355, 249] on span "Recommendation Letter" at bounding box center [425, 254] width 336 height 22
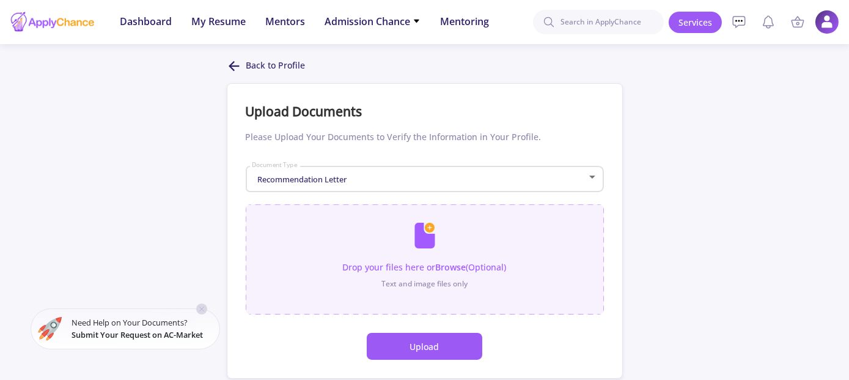
click at [432, 249] on input "file" at bounding box center [425, 253] width 358 height 98
click at [232, 73] on icon at bounding box center [234, 66] width 15 height 15
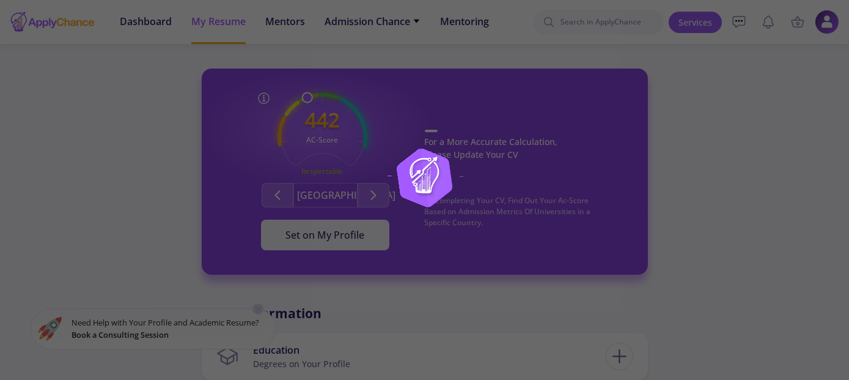
click at [731, 179] on div at bounding box center [424, 190] width 849 height 380
click at [429, 184] on img at bounding box center [425, 190] width 153 height 153
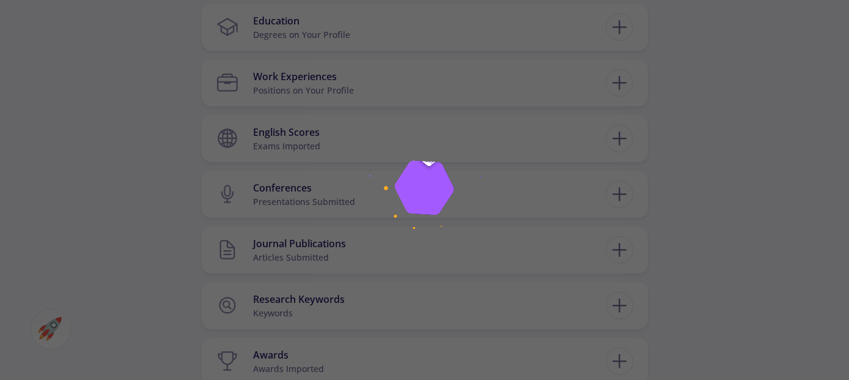
scroll to position [84, 0]
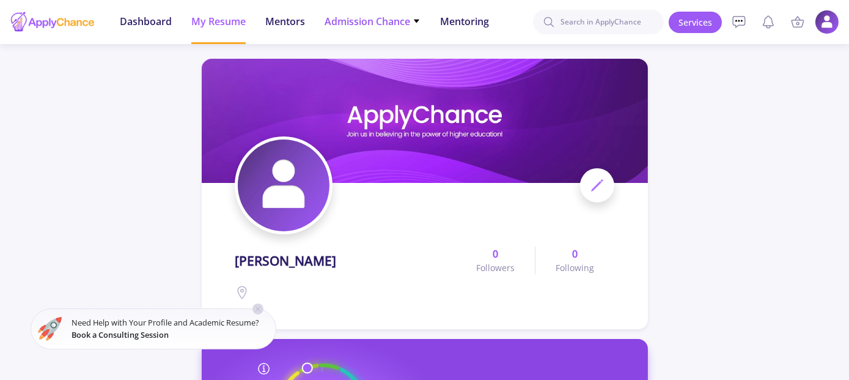
click at [402, 21] on span "Admission Chance" at bounding box center [373, 21] width 96 height 15
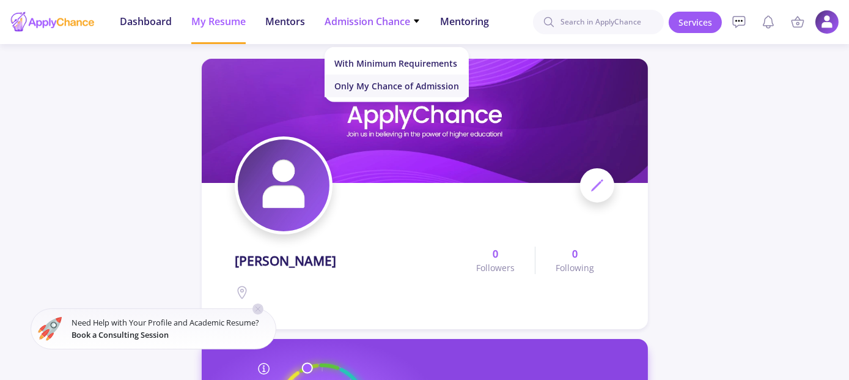
click at [431, 88] on link "Only My Chance of Admission" at bounding box center [397, 86] width 144 height 23
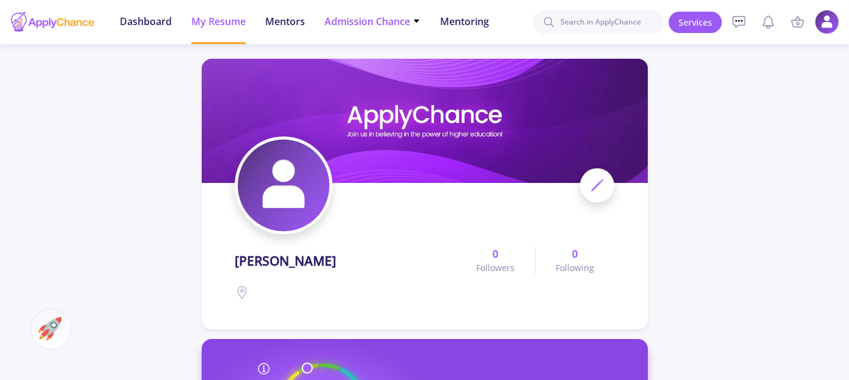
click at [393, 29] on li "Admission Chance With Minimum Requirements Only My Chance of Admission" at bounding box center [373, 22] width 96 height 44
click at [391, 18] on span "Admission Chance" at bounding box center [373, 21] width 96 height 15
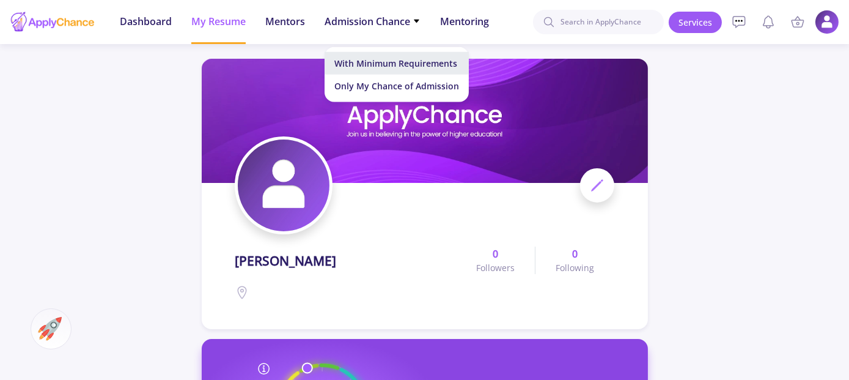
click at [386, 63] on link "With Minimum Requirements" at bounding box center [397, 63] width 144 height 23
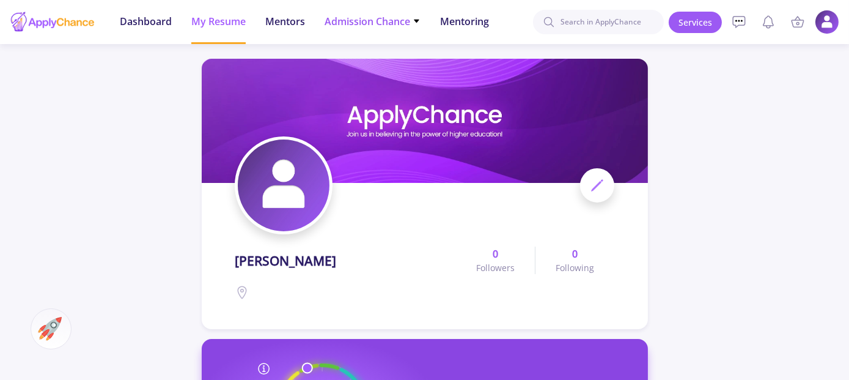
click at [411, 20] on span "Admission Chance" at bounding box center [373, 21] width 96 height 15
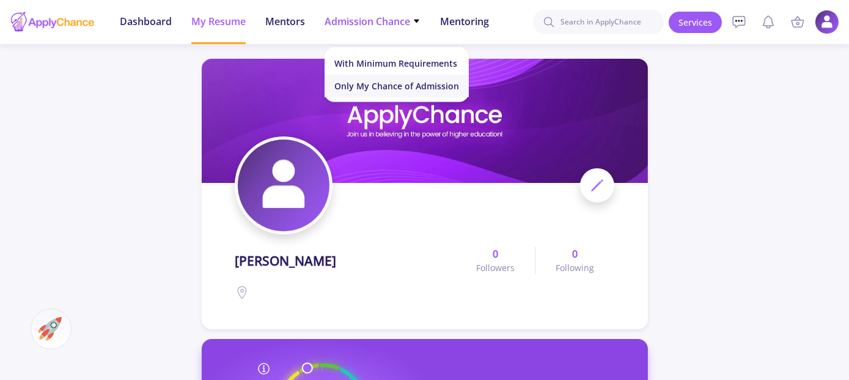
click at [372, 83] on link "Only My Chance of Admission" at bounding box center [397, 86] width 144 height 23
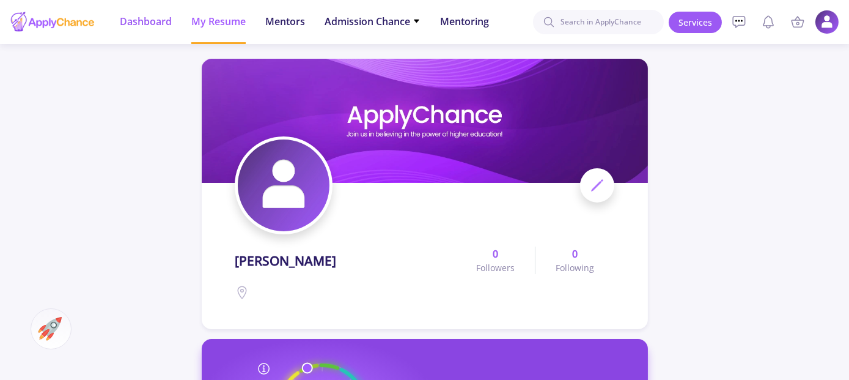
click at [155, 24] on span "Dashboard" at bounding box center [146, 21] width 52 height 15
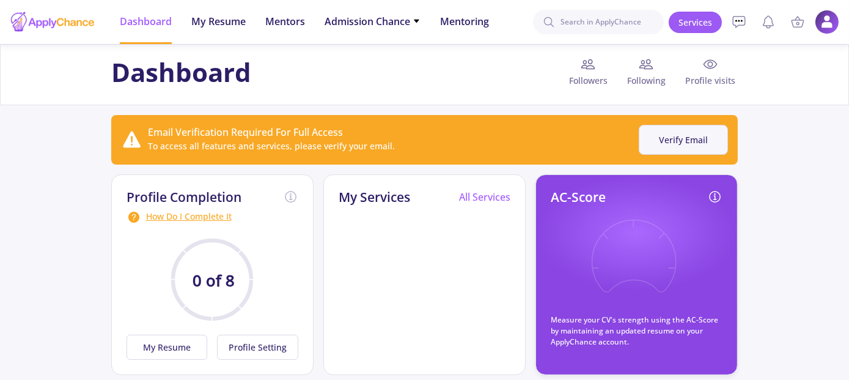
click at [690, 135] on button "Verify Email" at bounding box center [683, 140] width 89 height 30
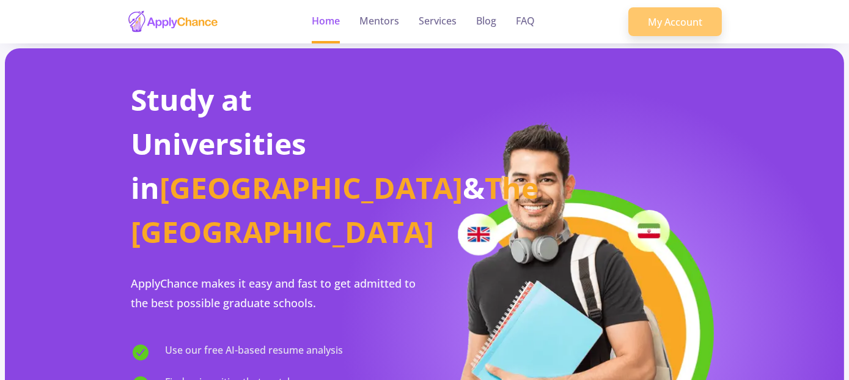
click at [691, 21] on link "My Account" at bounding box center [676, 21] width 94 height 29
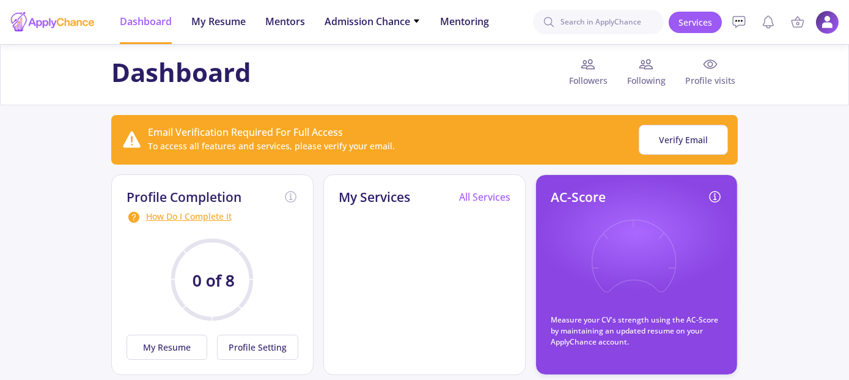
click at [832, 24] on img at bounding box center [828, 22] width 24 height 24
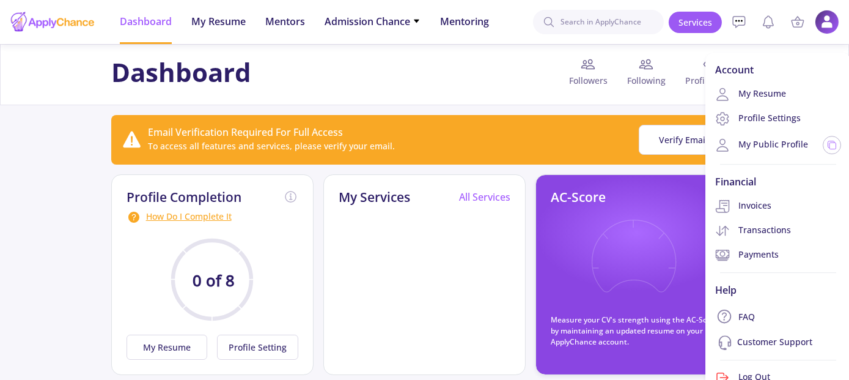
click at [460, 102] on div "Dashboard Followers Following Profile visits" at bounding box center [424, 74] width 849 height 61
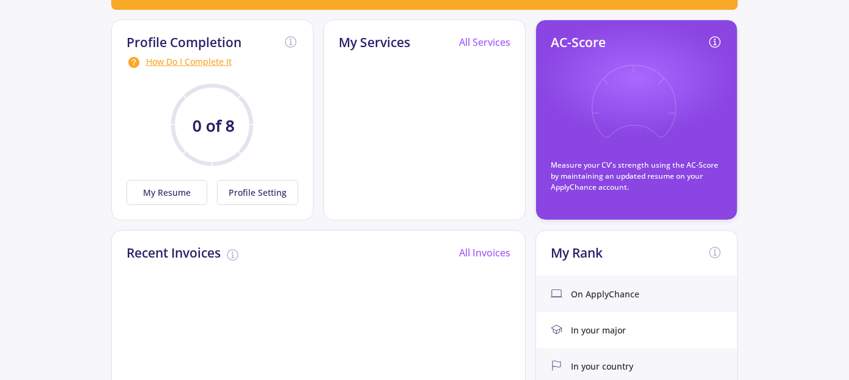
scroll to position [122, 0]
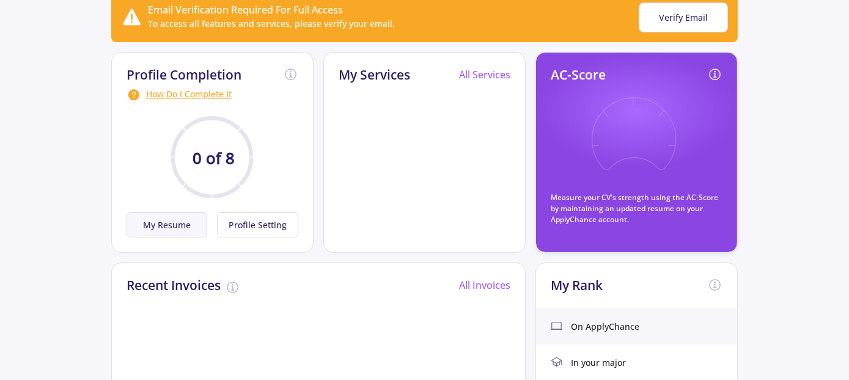
click at [182, 224] on button "My Resume" at bounding box center [167, 224] width 81 height 25
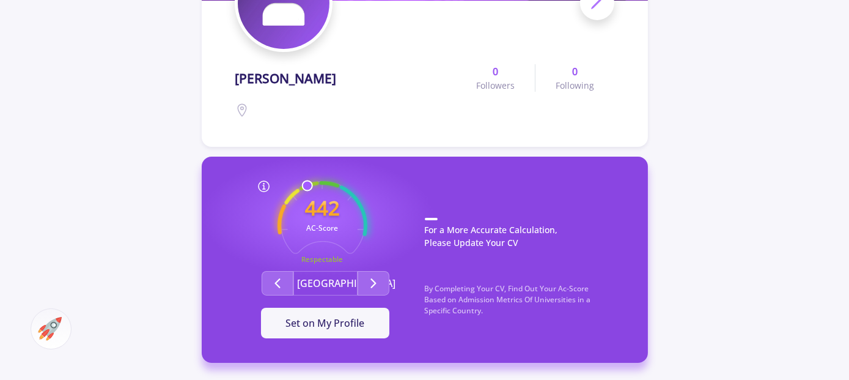
scroll to position [183, 0]
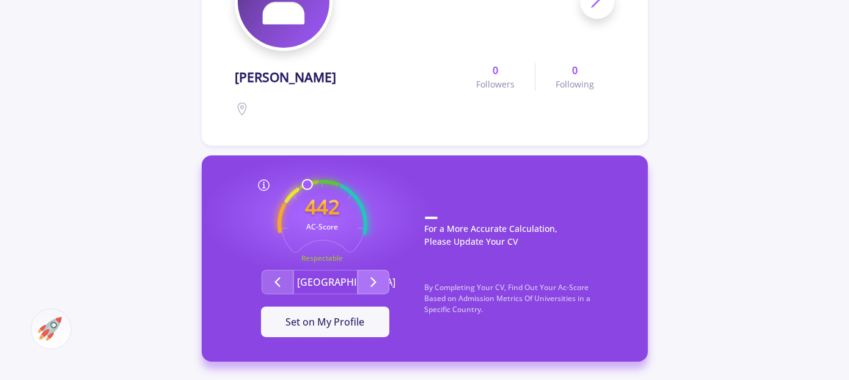
click at [363, 273] on button "Second group" at bounding box center [374, 282] width 32 height 24
click at [379, 282] on icon "Second group" at bounding box center [373, 282] width 15 height 15
click at [380, 281] on icon "Second group" at bounding box center [373, 282] width 15 height 15
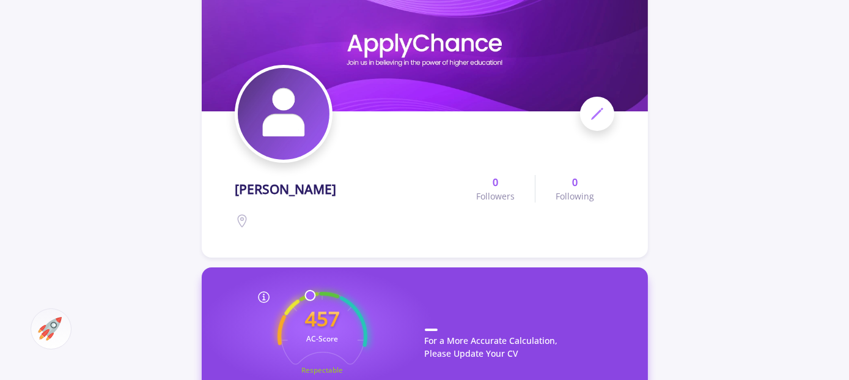
scroll to position [0, 0]
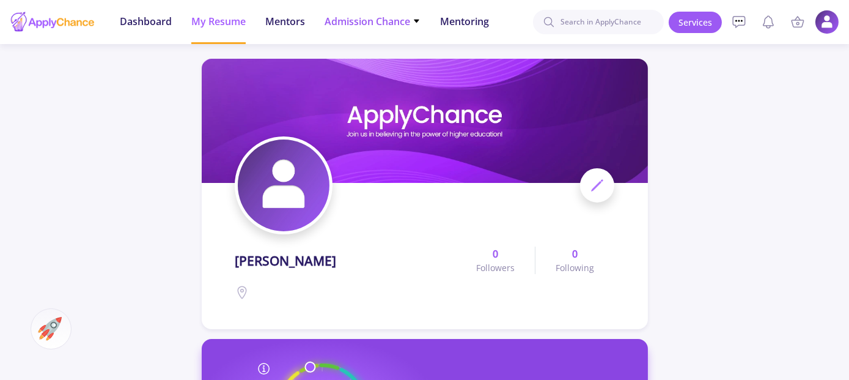
click at [399, 26] on span "Admission Chance" at bounding box center [373, 21] width 96 height 15
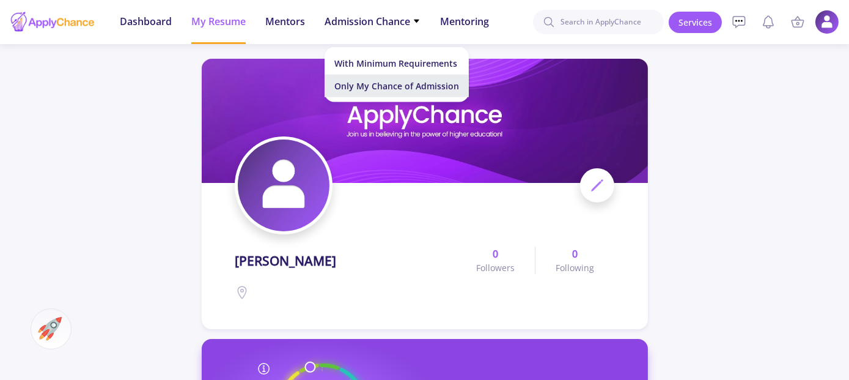
click at [382, 86] on link "Only My Chance of Admission" at bounding box center [397, 86] width 144 height 23
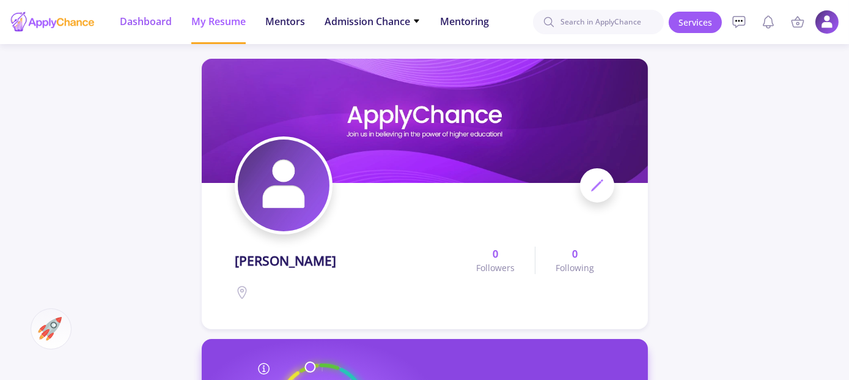
click at [143, 23] on span "Dashboard" at bounding box center [146, 21] width 52 height 15
